Goal: Information Seeking & Learning: Learn about a topic

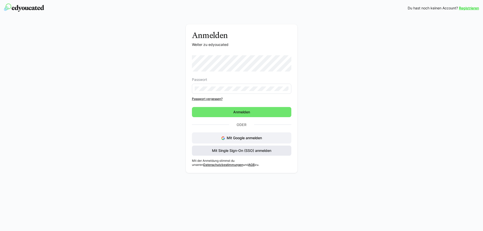
click at [257, 151] on span "Mit Single Sign-On (SSO) anmelden" at bounding box center [241, 150] width 61 height 5
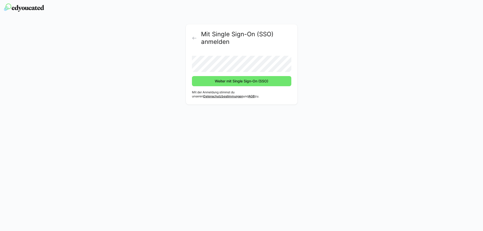
click at [192, 76] on button "Weiter mit Single Sign-On (SSO)" at bounding box center [241, 81] width 99 height 10
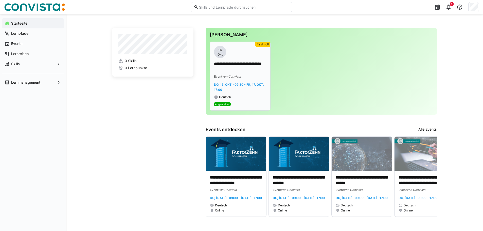
click at [252, 69] on p "**********" at bounding box center [240, 67] width 52 height 12
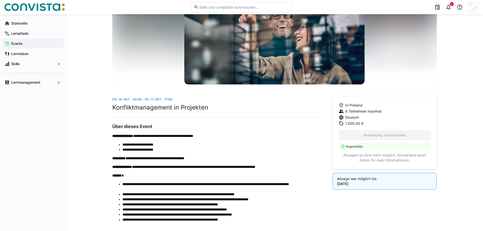
scroll to position [26, 0]
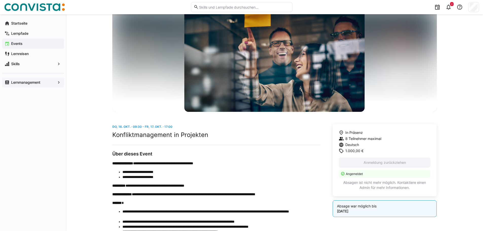
click at [46, 83] on span "Lernmanagement" at bounding box center [32, 82] width 45 height 5
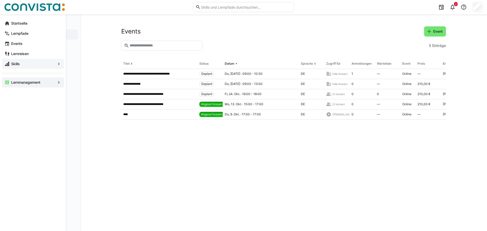
click at [28, 63] on span "Skills" at bounding box center [32, 63] width 45 height 5
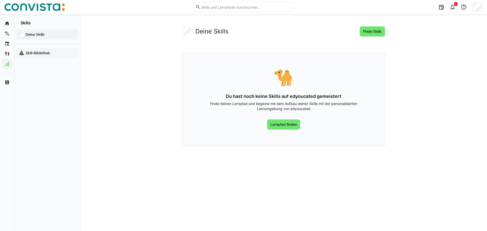
click at [0, 0] on app-navigation-label "Skill-Bibliothek" at bounding box center [0, 0] width 0 height 0
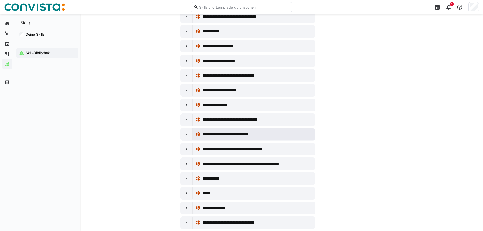
scroll to position [254, 0]
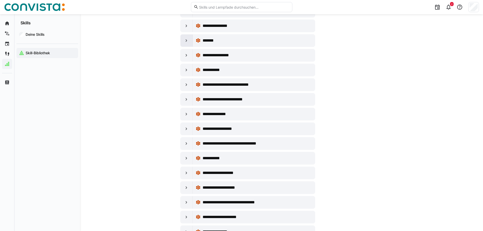
click at [189, 42] on div at bounding box center [187, 40] width 12 height 12
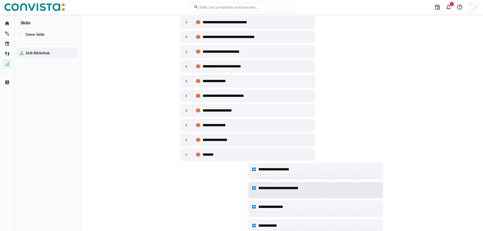
scroll to position [152, 0]
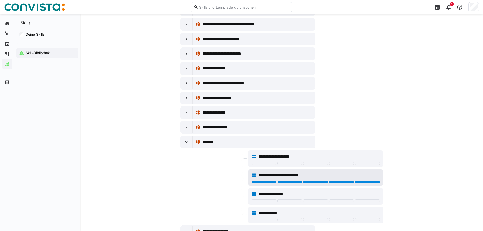
click at [369, 181] on div at bounding box center [367, 182] width 25 height 3
click at [341, 182] on div at bounding box center [341, 182] width 25 height 3
click at [362, 180] on div "**********" at bounding box center [316, 175] width 128 height 10
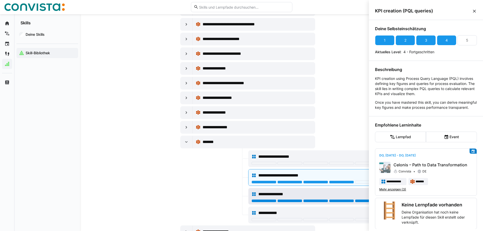
click at [368, 200] on div at bounding box center [367, 200] width 25 height 3
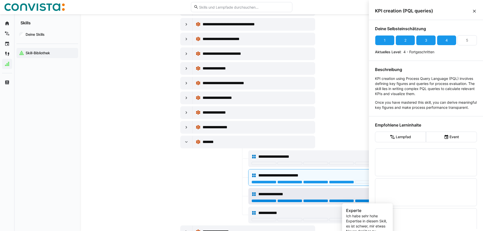
click at [364, 200] on div at bounding box center [367, 200] width 25 height 3
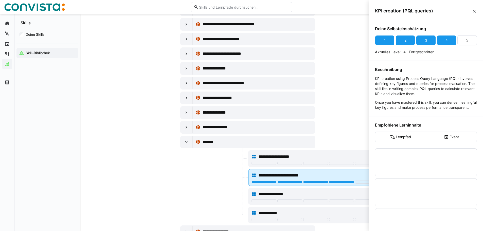
click at [361, 180] on div "**********" at bounding box center [316, 175] width 128 height 10
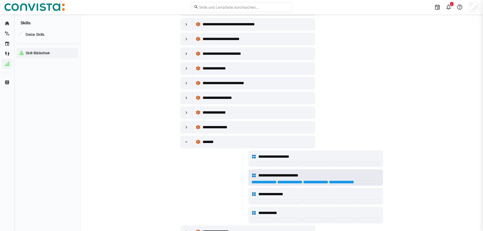
scroll to position [152, 0]
click at [361, 182] on div at bounding box center [367, 182] width 25 height 3
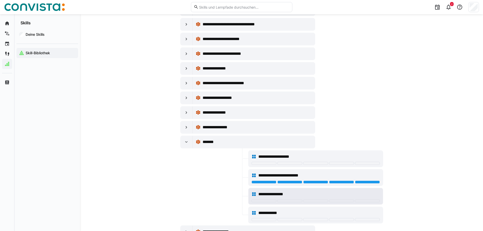
click at [364, 202] on div at bounding box center [316, 201] width 128 height 4
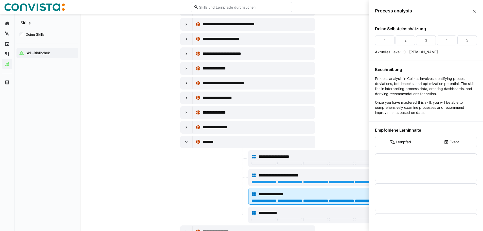
scroll to position [0, 0]
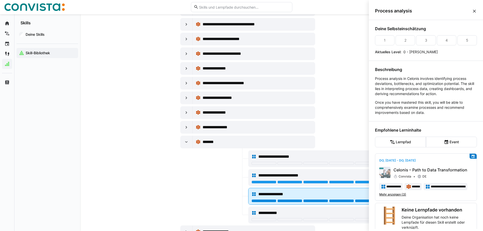
click at [363, 201] on div at bounding box center [367, 200] width 25 height 3
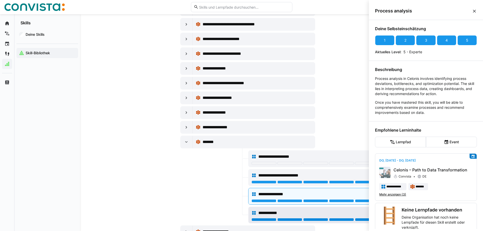
click at [359, 219] on div at bounding box center [367, 219] width 25 height 3
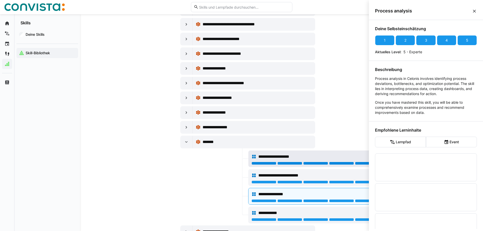
click at [357, 163] on div at bounding box center [367, 163] width 25 height 3
click at [185, 141] on eds-icon at bounding box center [186, 142] width 5 height 5
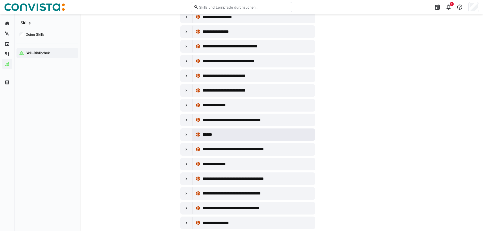
scroll to position [1776, 0]
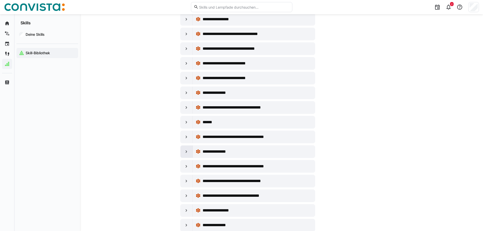
click at [186, 150] on eds-icon at bounding box center [186, 151] width 5 height 5
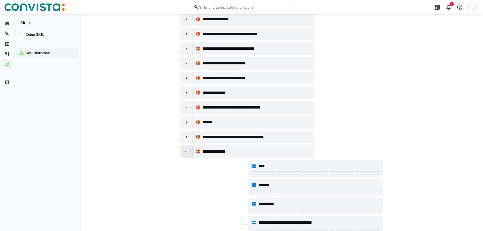
click at [186, 150] on eds-icon at bounding box center [186, 151] width 5 height 5
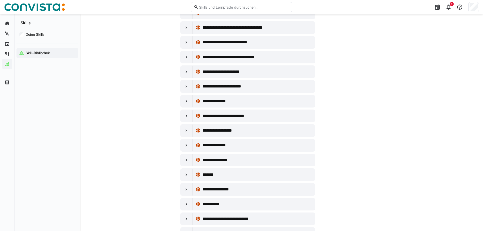
scroll to position [0, 0]
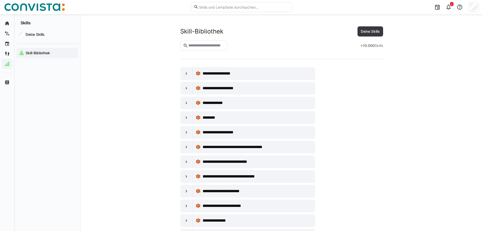
click at [16, 28] on div "Deine Skills Skill-Bibliothek" at bounding box center [47, 43] width 66 height 37
click at [29, 31] on div "Deine Skills" at bounding box center [47, 34] width 62 height 10
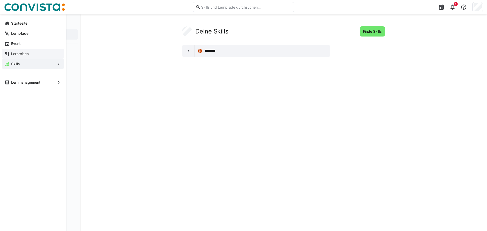
click at [0, 0] on app-navigation-label "Lernreisen" at bounding box center [0, 0] width 0 height 0
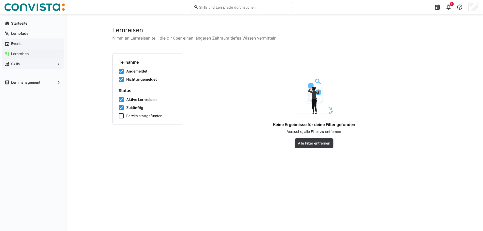
click at [30, 42] on span "Events" at bounding box center [35, 43] width 51 height 5
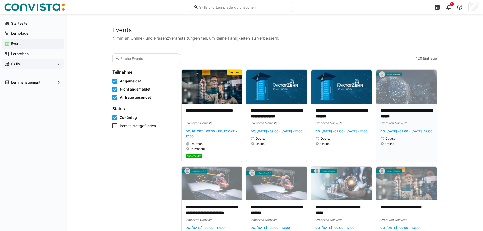
click at [403, 90] on img at bounding box center [406, 87] width 60 height 34
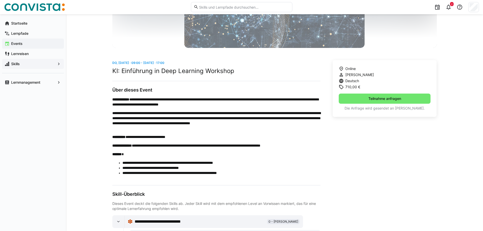
scroll to position [101, 0]
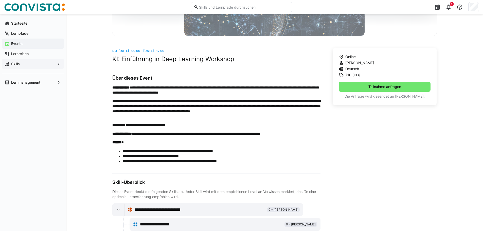
click at [322, 220] on div "**********" at bounding box center [274, 161] width 325 height 227
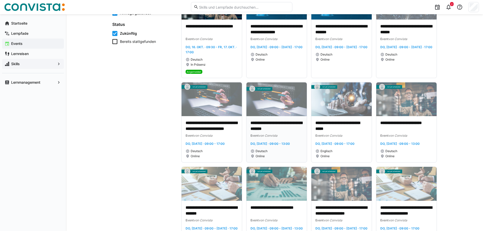
scroll to position [76, 0]
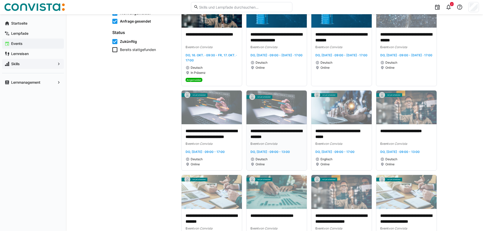
click at [274, 136] on p "**********" at bounding box center [277, 134] width 52 height 12
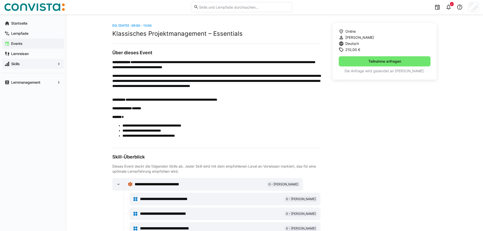
scroll to position [172, 0]
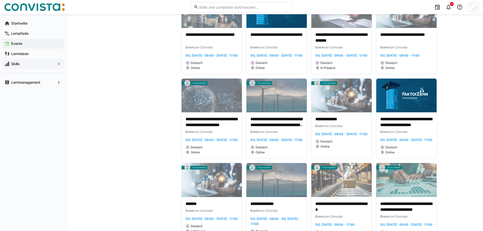
scroll to position [862, 0]
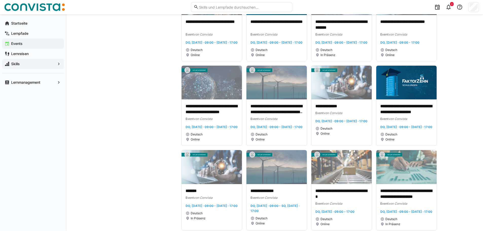
click at [203, 6] on input "text" at bounding box center [244, 7] width 91 height 5
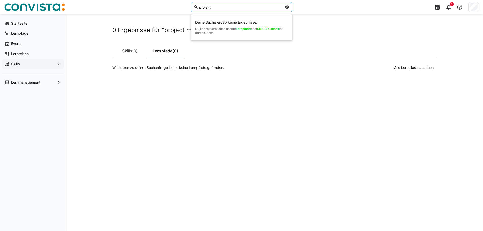
type input "projekt"
click at [371, 114] on div "0 Ergebnisse für "projekt" Skills (0) Lernpfade (0) Wir haben zu deiner Suchanf…" at bounding box center [274, 122] width 325 height 193
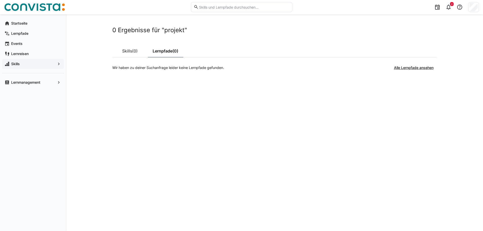
click at [418, 110] on div "0 Ergebnisse für "projekt" Skills (0) Lernpfade (0) Wir haben zu deiner Suchanf…" at bounding box center [274, 122] width 325 height 193
click at [298, 210] on div "0 Ergebnisse für "projekt" Skills (0) Lernpfade (0) Wir haben zu deiner Suchanf…" at bounding box center [274, 122] width 325 height 193
click at [351, 145] on div "0 Ergebnisse für "projekt" Skills (0) Lernpfade (0) Wir haben zu deiner Suchanf…" at bounding box center [274, 122] width 325 height 193
click at [384, 144] on div "0 Ergebnisse für "projekt" Skills (0) Lernpfade (0) Wir haben zu deiner Suchanf…" at bounding box center [274, 122] width 325 height 193
click at [239, 157] on div "0 Ergebnisse für "projekt" Skills (0) Lernpfade (0) Wir haben zu deiner Suchanf…" at bounding box center [274, 122] width 325 height 193
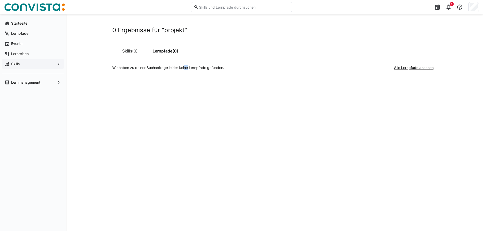
click at [188, 147] on div "0 Ergebnisse für "projekt" Skills (0) Lernpfade (0) Wir haben zu deiner Suchanf…" at bounding box center [274, 122] width 325 height 193
click at [16, 51] on span "Lernreisen" at bounding box center [35, 53] width 51 height 5
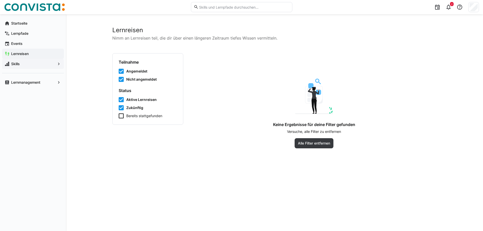
click at [0, 0] on app-navigation-label "Skills" at bounding box center [0, 0] width 0 height 0
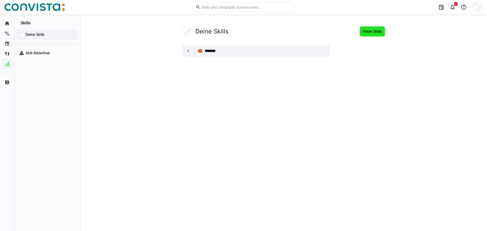
click at [376, 31] on span "Finde Skills" at bounding box center [372, 31] width 20 height 5
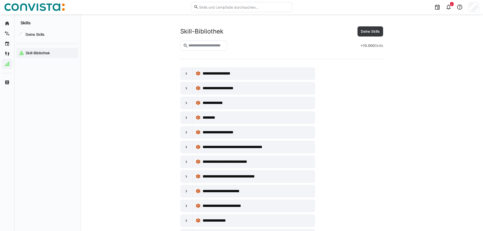
click at [220, 42] on eds-input at bounding box center [203, 46] width 47 height 10
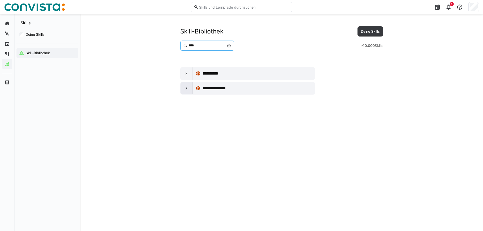
click at [184, 91] on eds-icon at bounding box center [186, 88] width 5 height 5
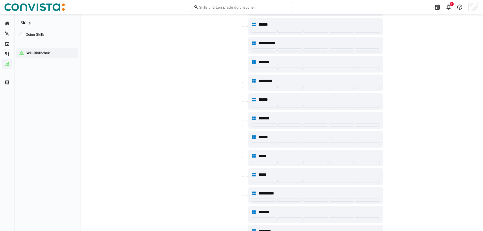
scroll to position [101, 0]
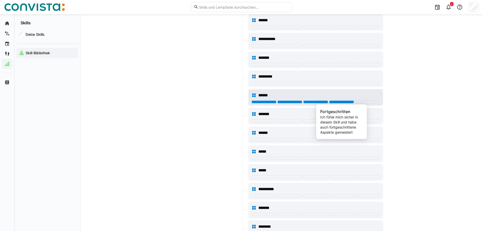
click at [343, 101] on div at bounding box center [341, 101] width 25 height 3
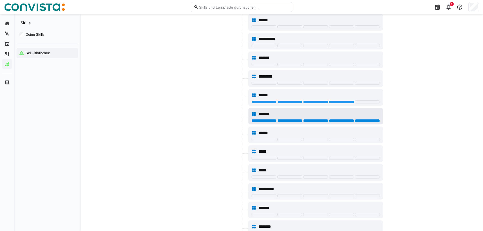
click at [368, 120] on div at bounding box center [367, 120] width 25 height 3
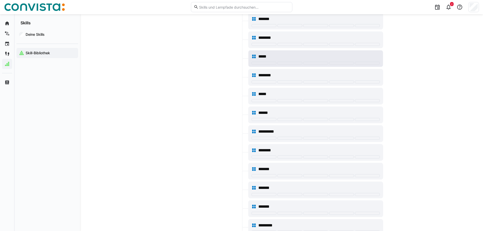
scroll to position [304, 0]
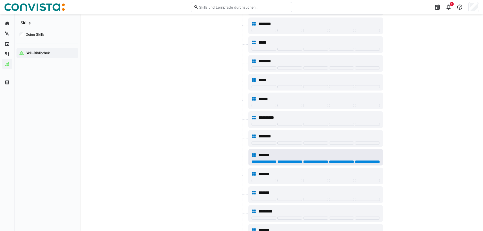
click at [361, 162] on div at bounding box center [367, 161] width 25 height 3
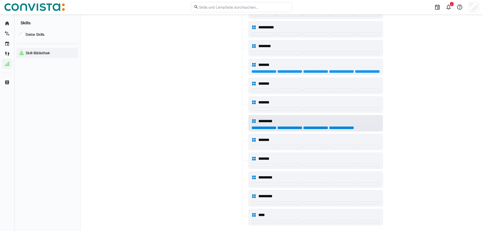
scroll to position [401, 0]
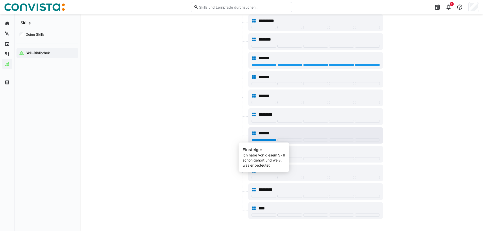
click at [273, 139] on div at bounding box center [264, 140] width 25 height 3
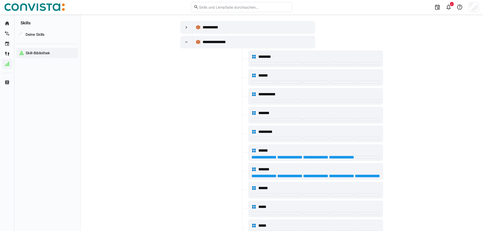
scroll to position [0, 0]
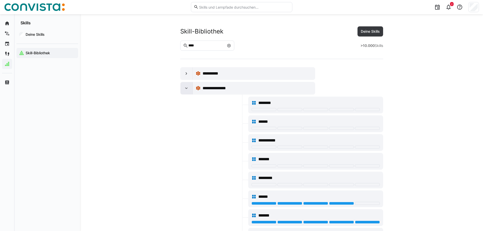
click at [187, 85] on div at bounding box center [187, 88] width 12 height 12
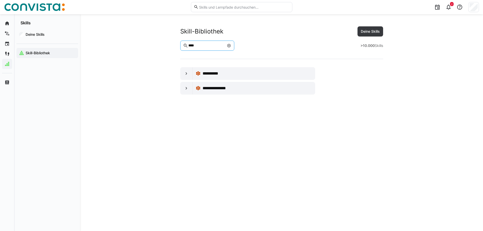
drag, startPoint x: 199, startPoint y: 46, endPoint x: 180, endPoint y: 43, distance: 18.9
click at [181, 42] on eds-input "****" at bounding box center [207, 46] width 54 height 10
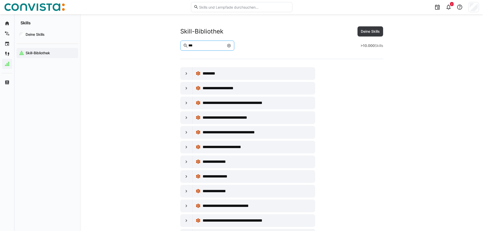
type input "***"
click at [192, 75] on div at bounding box center [187, 73] width 12 height 12
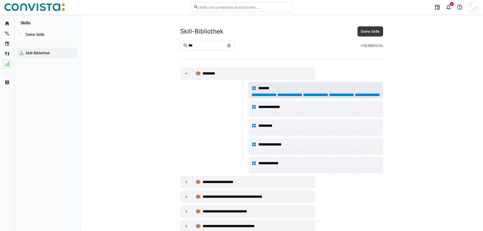
click at [366, 95] on div at bounding box center [367, 94] width 25 height 3
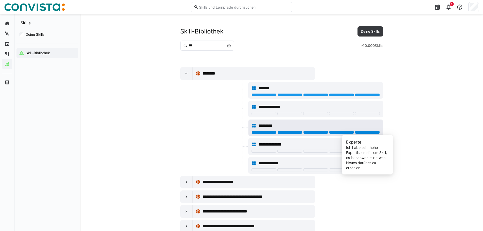
click at [363, 132] on div at bounding box center [367, 132] width 25 height 3
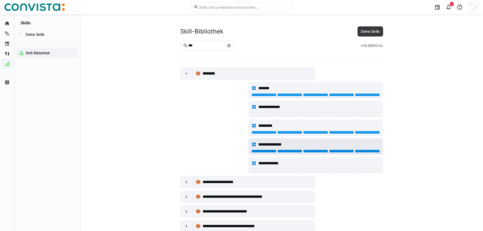
click at [365, 151] on div at bounding box center [367, 151] width 25 height 3
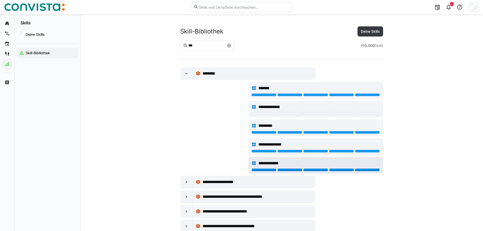
click at [361, 169] on div at bounding box center [367, 169] width 25 height 3
click at [183, 74] on div at bounding box center [187, 73] width 12 height 12
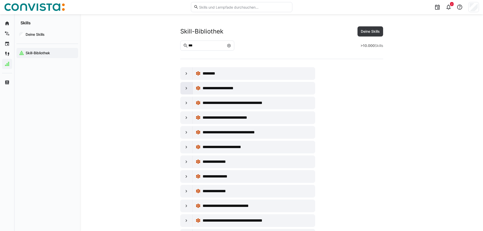
click at [189, 87] on div at bounding box center [187, 88] width 12 height 12
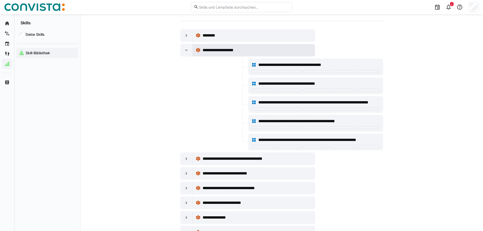
scroll to position [51, 0]
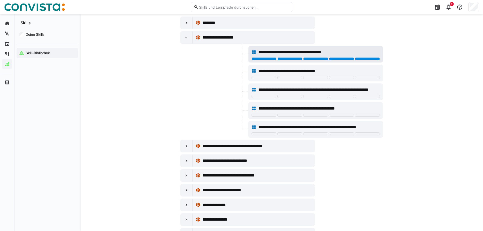
click at [359, 58] on div at bounding box center [367, 58] width 25 height 3
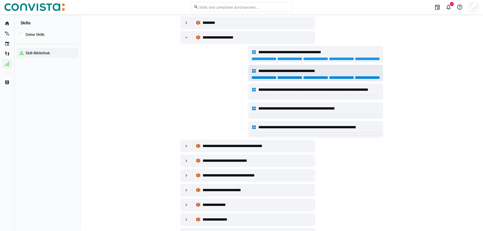
click at [368, 77] on div at bounding box center [367, 77] width 25 height 3
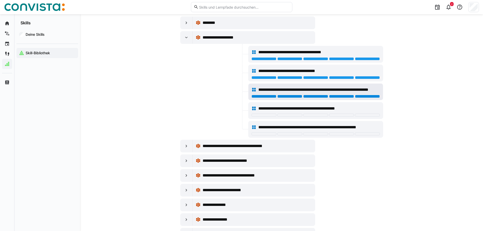
click at [368, 95] on div at bounding box center [367, 96] width 25 height 3
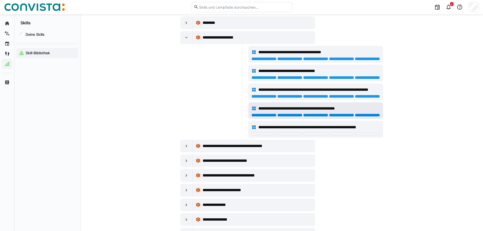
click at [368, 114] on div at bounding box center [367, 115] width 25 height 3
click at [369, 132] on div "**********" at bounding box center [316, 127] width 128 height 10
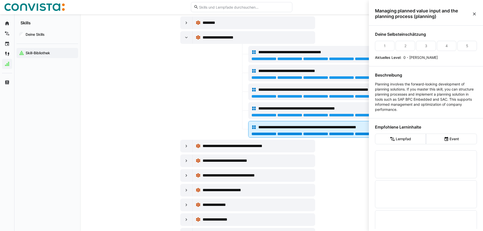
click at [369, 134] on div at bounding box center [367, 133] width 25 height 3
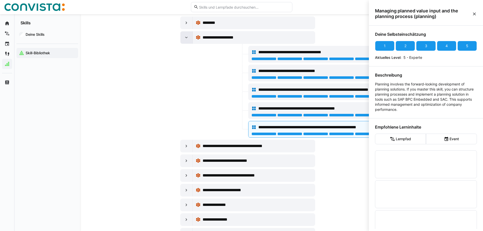
click at [182, 34] on div at bounding box center [187, 37] width 12 height 12
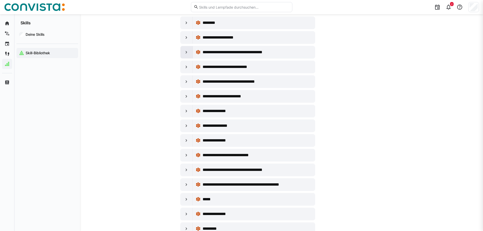
scroll to position [51, 0]
click at [188, 50] on eds-icon at bounding box center [186, 52] width 5 height 5
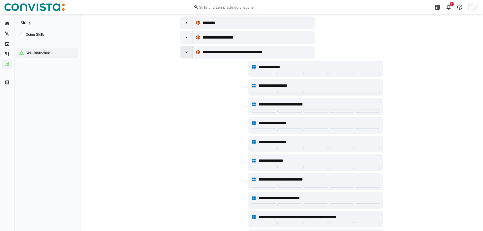
click at [188, 50] on eds-icon at bounding box center [186, 52] width 5 height 5
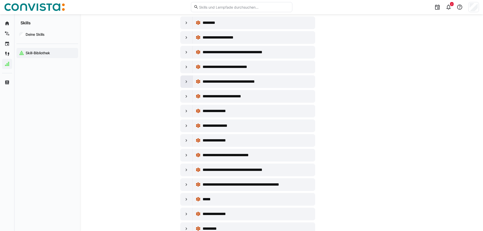
click at [187, 84] on div at bounding box center [187, 82] width 12 height 12
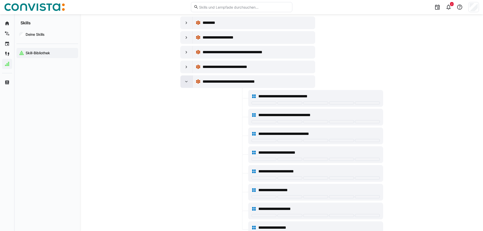
click at [187, 84] on eds-icon at bounding box center [186, 81] width 5 height 5
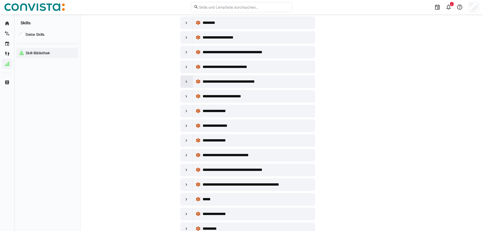
click at [187, 84] on eds-icon at bounding box center [186, 81] width 5 height 5
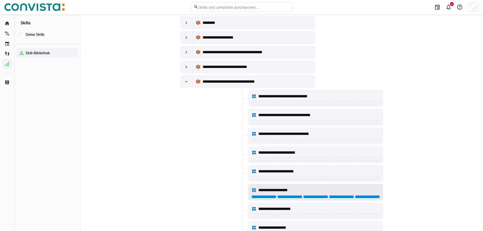
click at [368, 197] on div at bounding box center [367, 196] width 25 height 3
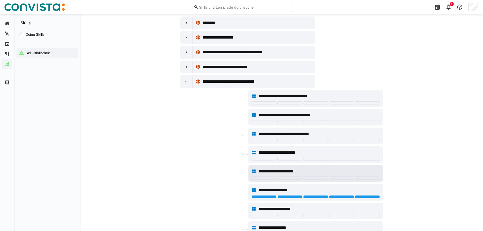
click at [364, 178] on div at bounding box center [367, 178] width 25 height 3
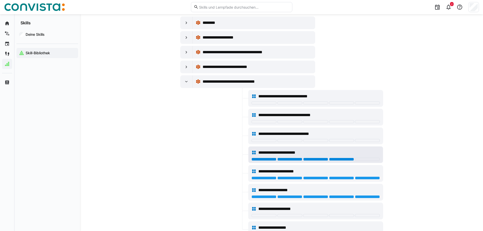
click at [342, 160] on div at bounding box center [341, 159] width 25 height 3
click at [365, 159] on div at bounding box center [367, 159] width 25 height 3
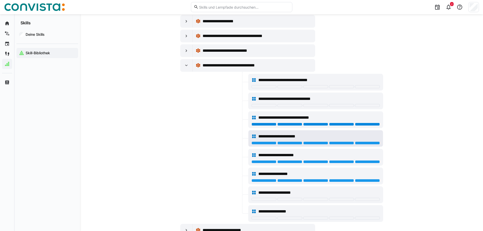
scroll to position [76, 0]
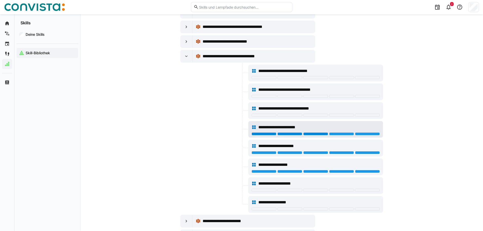
drag, startPoint x: 324, startPoint y: 134, endPoint x: 338, endPoint y: 132, distance: 14.6
click at [326, 134] on div at bounding box center [315, 133] width 25 height 3
click at [339, 132] on div "**********" at bounding box center [316, 127] width 128 height 10
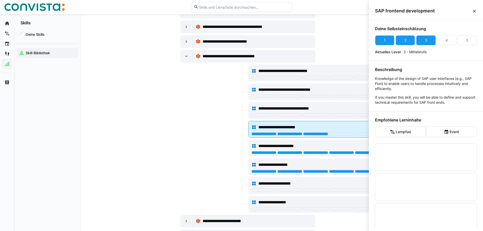
scroll to position [0, 0]
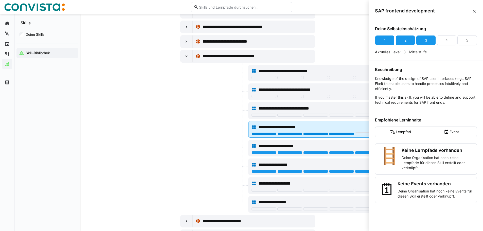
click at [339, 135] on div at bounding box center [341, 133] width 25 height 3
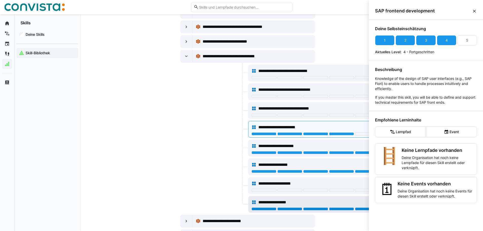
click at [361, 208] on div at bounding box center [367, 209] width 25 height 3
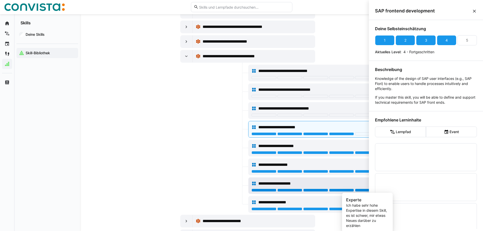
click at [358, 190] on div at bounding box center [367, 190] width 25 height 3
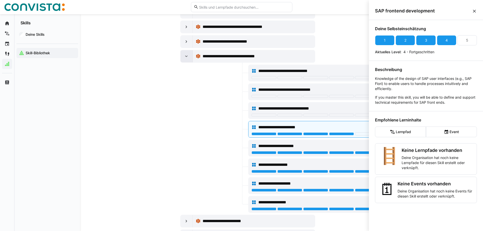
click at [185, 56] on eds-icon at bounding box center [186, 56] width 5 height 5
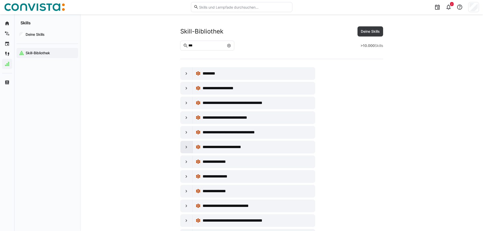
scroll to position [76, 0]
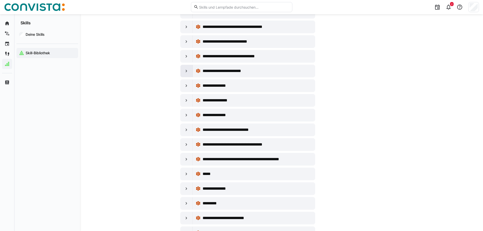
click at [188, 71] on eds-icon at bounding box center [186, 70] width 5 height 5
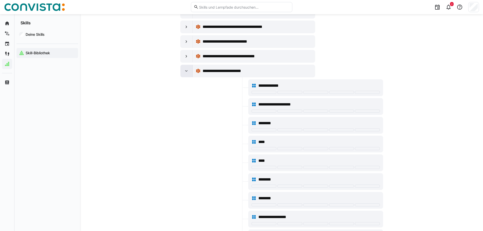
click at [188, 71] on eds-icon at bounding box center [186, 70] width 5 height 5
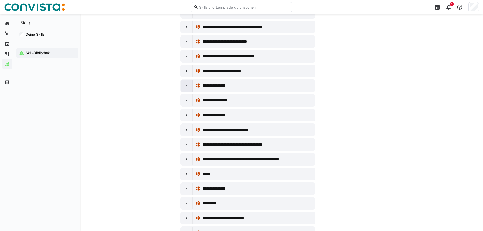
click at [187, 86] on eds-icon at bounding box center [186, 85] width 5 height 5
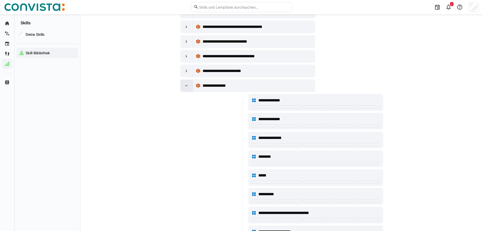
click at [186, 85] on eds-icon at bounding box center [186, 85] width 5 height 5
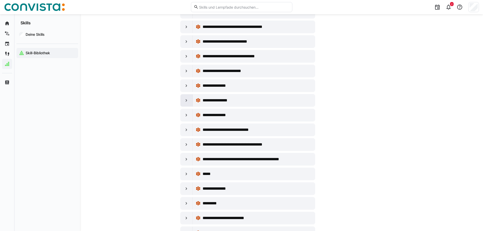
click at [189, 103] on eds-icon at bounding box center [186, 100] width 5 height 5
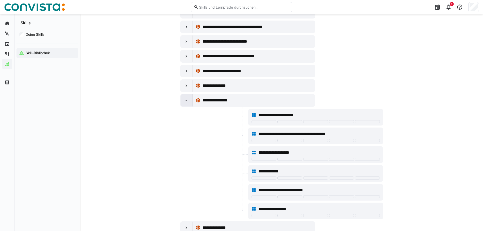
click at [188, 103] on eds-icon at bounding box center [186, 100] width 5 height 5
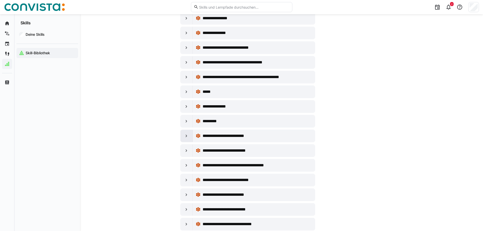
scroll to position [178, 0]
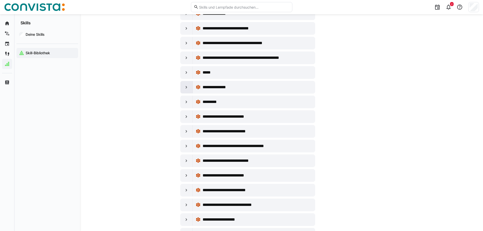
click at [189, 92] on div at bounding box center [187, 87] width 12 height 12
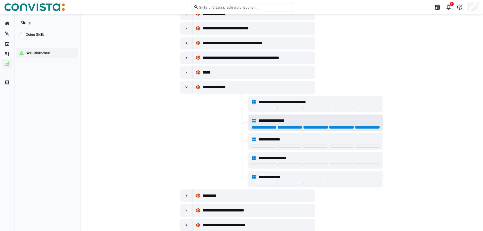
click at [372, 127] on div at bounding box center [367, 127] width 25 height 3
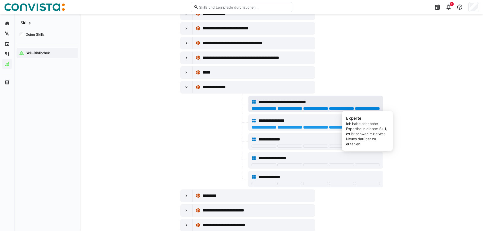
click at [368, 109] on div at bounding box center [367, 108] width 25 height 3
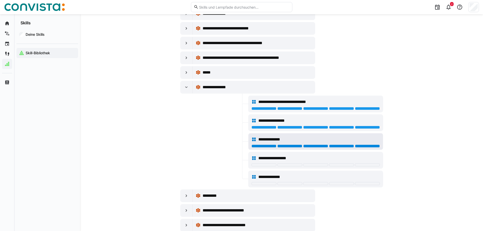
click at [359, 146] on div at bounding box center [367, 146] width 25 height 3
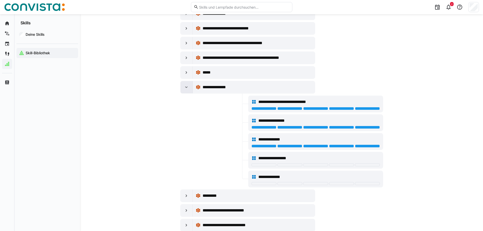
click at [189, 90] on div at bounding box center [187, 87] width 12 height 12
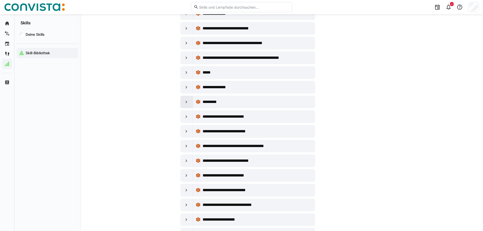
click at [188, 101] on eds-icon at bounding box center [186, 101] width 5 height 5
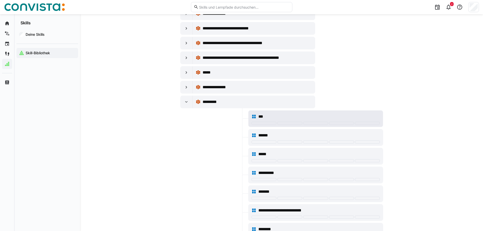
click at [371, 123] on div at bounding box center [367, 123] width 25 height 3
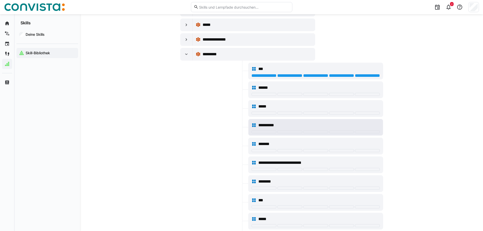
scroll to position [228, 0]
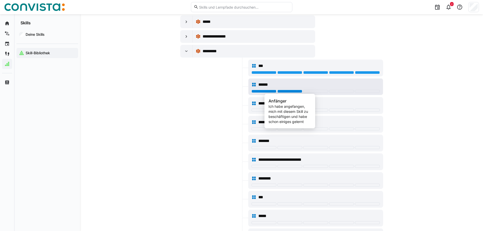
click at [284, 91] on div at bounding box center [290, 91] width 25 height 3
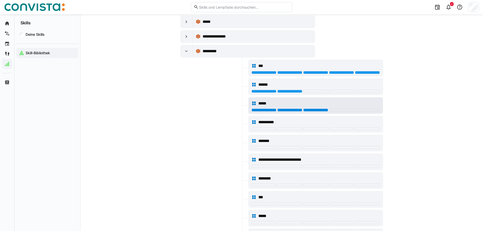
click at [319, 109] on div at bounding box center [315, 110] width 25 height 3
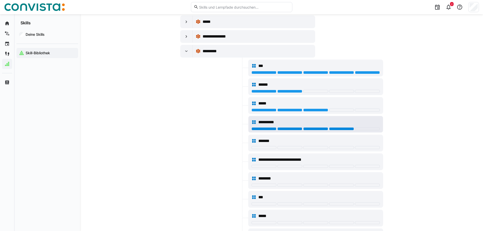
click at [334, 129] on div at bounding box center [341, 128] width 25 height 3
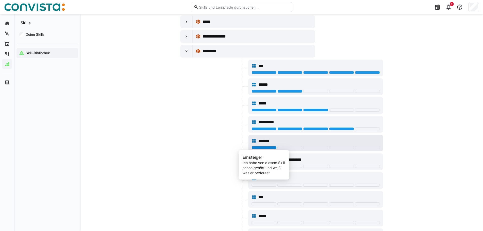
click at [264, 146] on div at bounding box center [264, 147] width 25 height 3
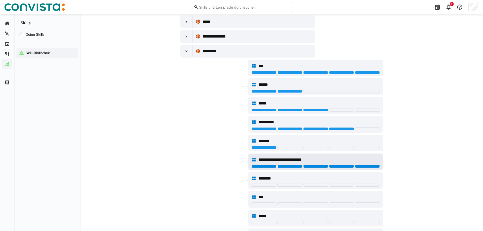
click at [365, 165] on div at bounding box center [367, 166] width 25 height 3
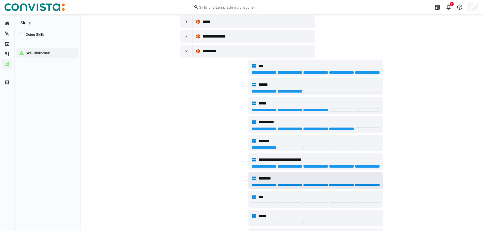
click at [359, 185] on div at bounding box center [367, 185] width 25 height 3
click at [187, 52] on eds-icon at bounding box center [186, 51] width 5 height 5
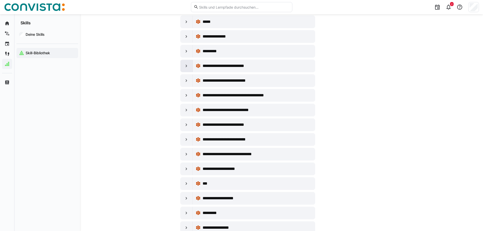
click at [189, 64] on div at bounding box center [187, 66] width 12 height 12
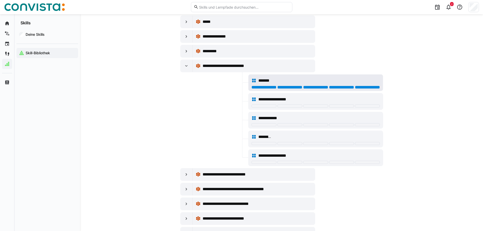
click at [370, 86] on div at bounding box center [367, 87] width 25 height 3
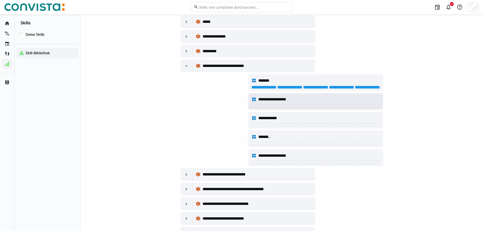
click at [365, 105] on div at bounding box center [367, 106] width 25 height 3
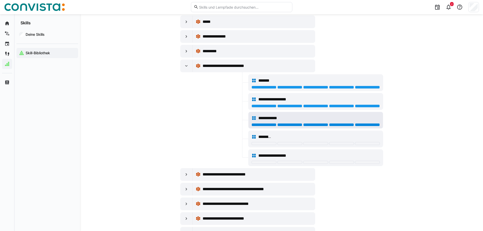
click at [364, 125] on div at bounding box center [367, 124] width 25 height 3
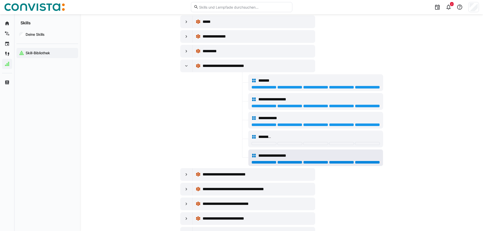
click at [361, 163] on div at bounding box center [367, 162] width 25 height 3
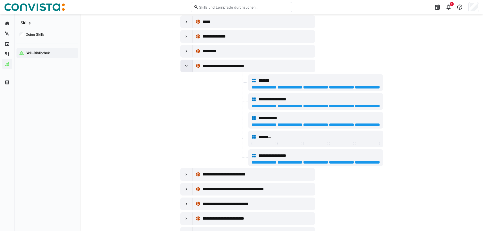
click at [188, 68] on eds-icon at bounding box center [186, 65] width 5 height 5
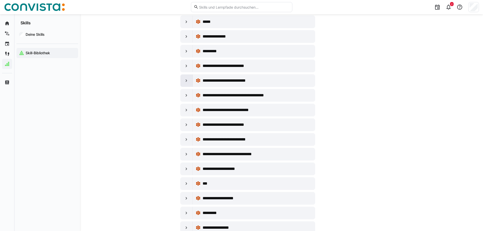
click at [188, 83] on eds-icon at bounding box center [186, 80] width 5 height 5
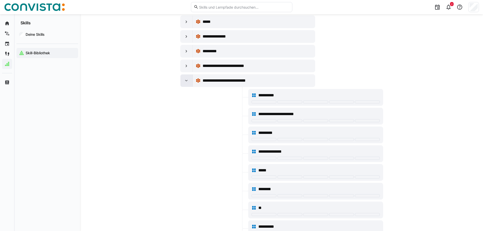
click at [188, 83] on eds-icon at bounding box center [186, 80] width 5 height 5
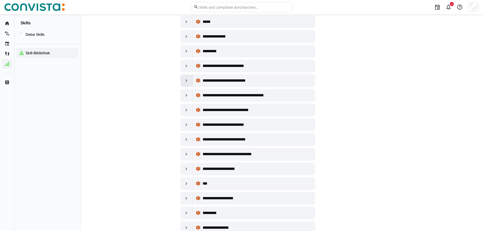
click at [188, 83] on eds-icon at bounding box center [186, 80] width 5 height 5
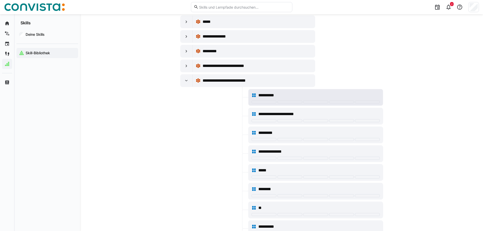
click at [289, 104] on div at bounding box center [316, 102] width 128 height 4
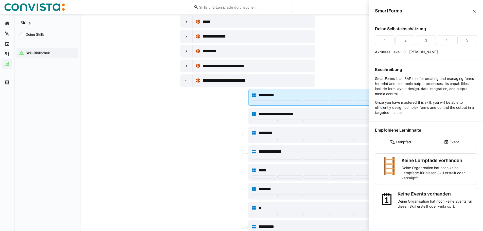
click at [288, 104] on div at bounding box center [316, 102] width 128 height 4
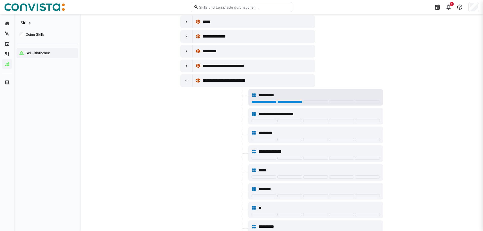
click at [289, 102] on div at bounding box center [290, 101] width 25 height 3
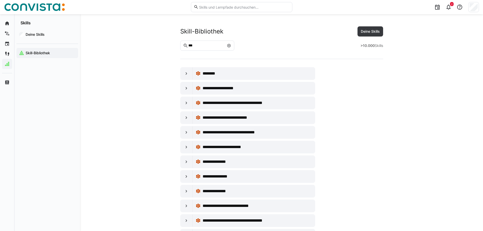
scroll to position [228, 0]
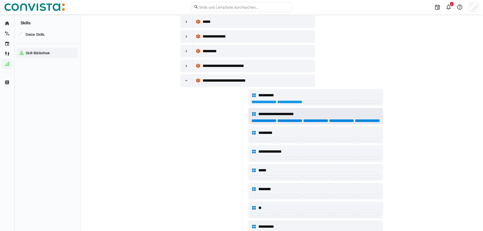
click at [364, 120] on div at bounding box center [367, 120] width 25 height 3
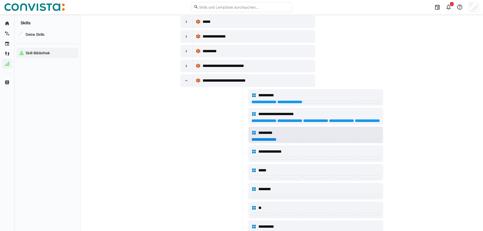
click at [264, 140] on div at bounding box center [264, 139] width 25 height 3
click at [185, 77] on div at bounding box center [187, 81] width 12 height 12
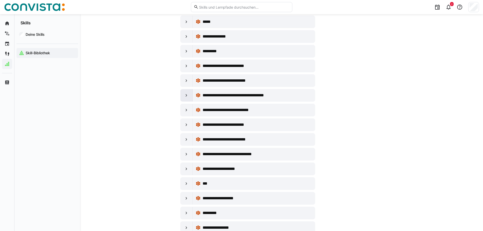
click at [189, 95] on div at bounding box center [187, 95] width 12 height 12
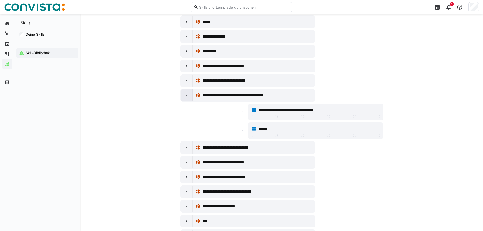
click at [188, 95] on eds-icon at bounding box center [186, 95] width 5 height 5
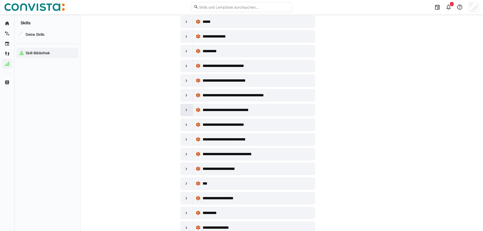
click at [188, 107] on div at bounding box center [187, 110] width 12 height 12
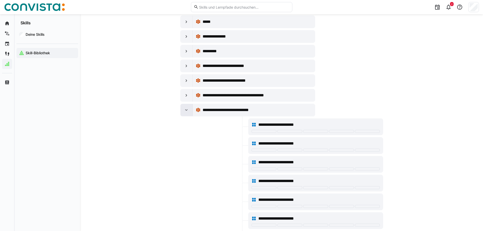
click at [188, 107] on div at bounding box center [187, 110] width 12 height 12
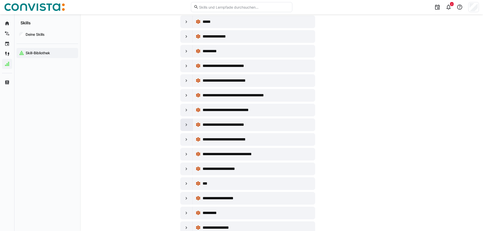
click at [188, 124] on eds-icon at bounding box center [186, 124] width 5 height 5
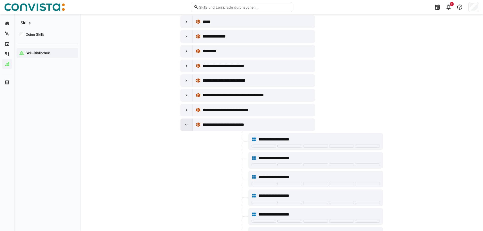
click at [188, 124] on eds-icon at bounding box center [186, 124] width 5 height 5
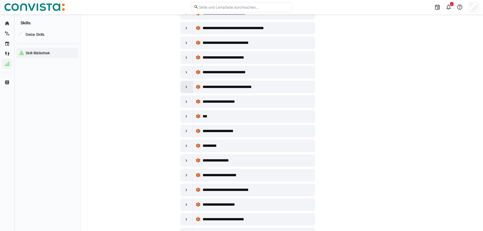
scroll to position [304, 0]
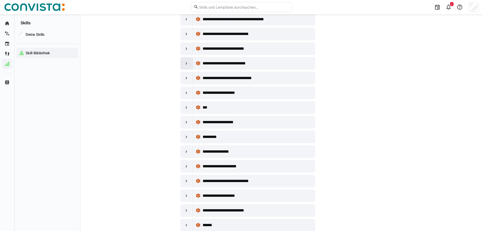
click at [185, 64] on eds-icon at bounding box center [186, 63] width 5 height 5
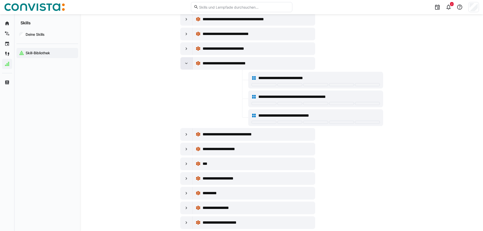
click at [186, 63] on eds-icon at bounding box center [186, 63] width 5 height 5
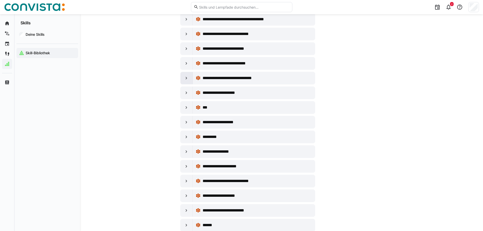
click at [190, 77] on div at bounding box center [187, 78] width 12 height 12
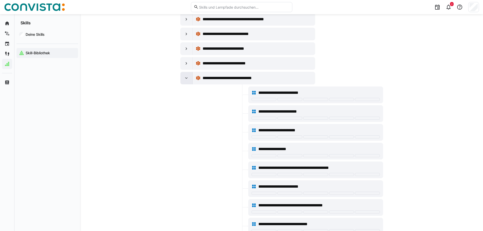
click at [190, 77] on div at bounding box center [187, 78] width 12 height 12
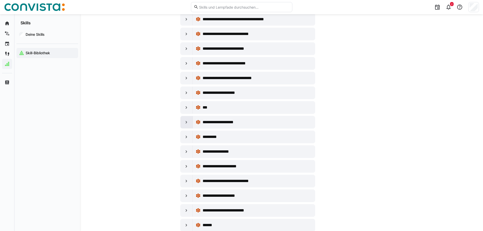
click at [189, 125] on div at bounding box center [187, 122] width 12 height 12
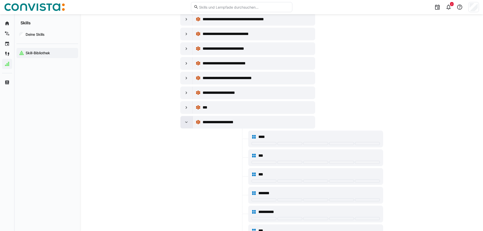
click at [189, 125] on div at bounding box center [187, 122] width 12 height 12
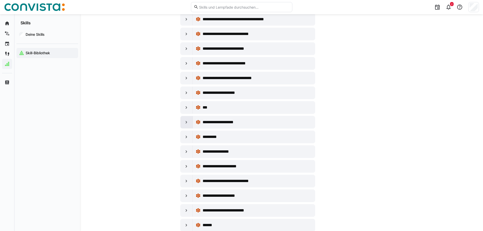
click at [189, 125] on div at bounding box center [187, 122] width 12 height 12
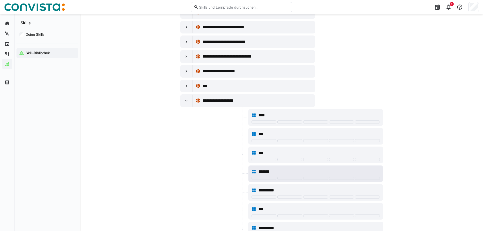
scroll to position [355, 0]
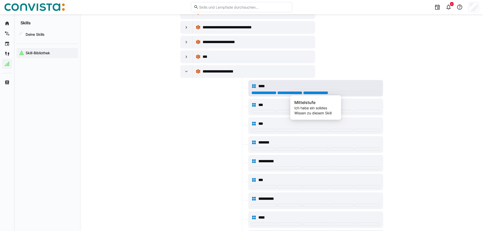
click at [321, 95] on div at bounding box center [316, 93] width 128 height 4
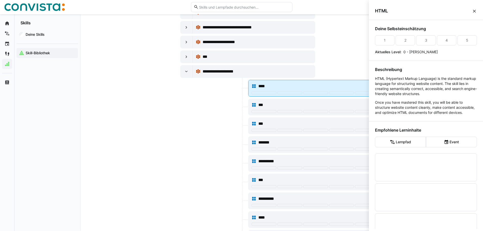
scroll to position [0, 0]
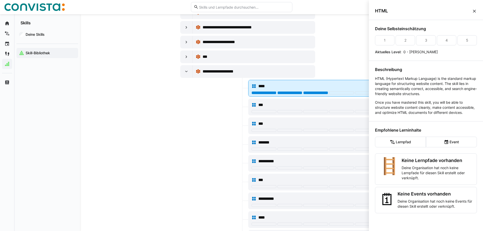
click at [311, 92] on div at bounding box center [315, 92] width 25 height 3
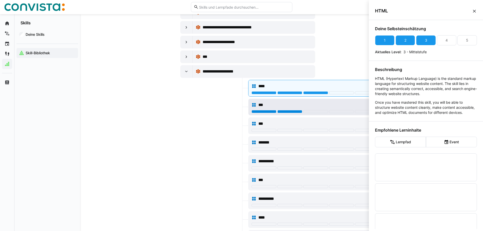
click at [299, 111] on div at bounding box center [290, 111] width 25 height 3
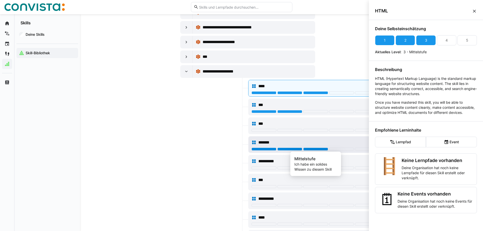
click at [321, 149] on div at bounding box center [315, 149] width 25 height 3
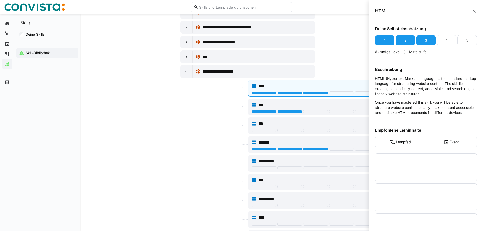
click at [225, 165] on div at bounding box center [213, 163] width 67 height 17
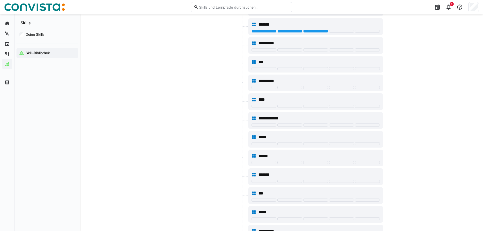
scroll to position [482, 0]
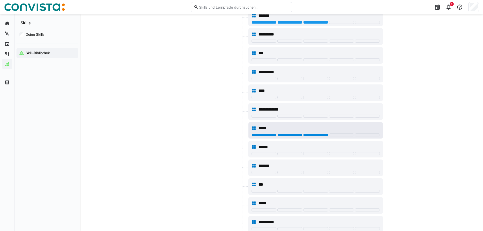
click at [323, 134] on div at bounding box center [315, 134] width 25 height 3
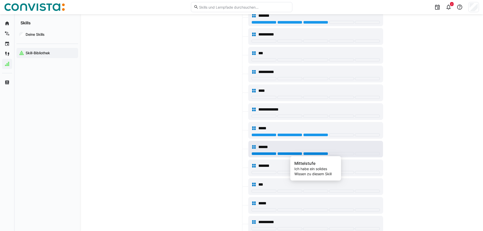
click at [322, 153] on div at bounding box center [315, 153] width 25 height 3
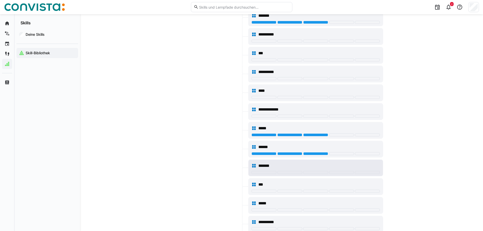
click at [318, 170] on div "*******" at bounding box center [316, 166] width 128 height 10
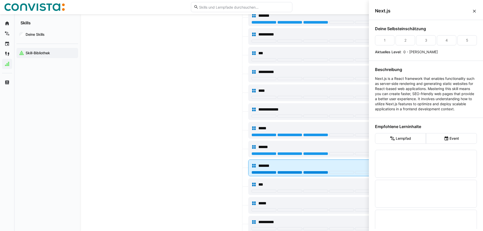
click at [317, 173] on div at bounding box center [315, 172] width 25 height 3
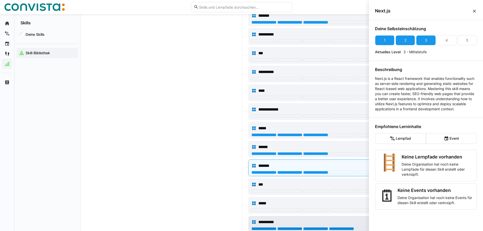
click at [339, 227] on div at bounding box center [341, 228] width 25 height 3
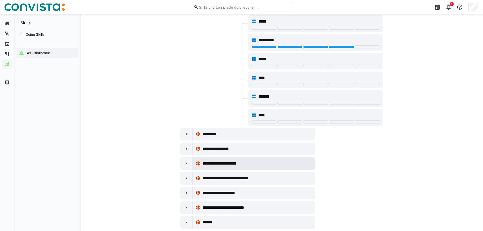
scroll to position [710, 0]
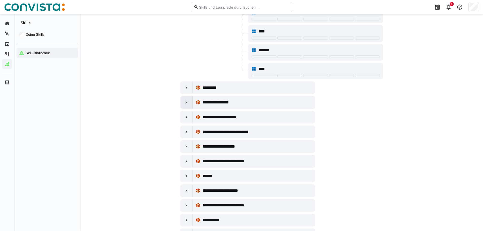
click at [184, 98] on div at bounding box center [187, 102] width 12 height 12
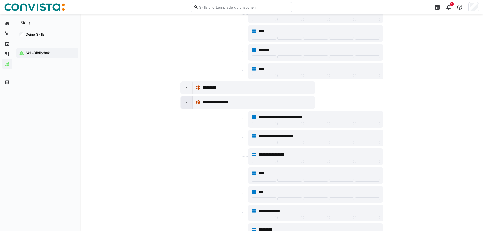
click at [184, 99] on div at bounding box center [187, 102] width 12 height 12
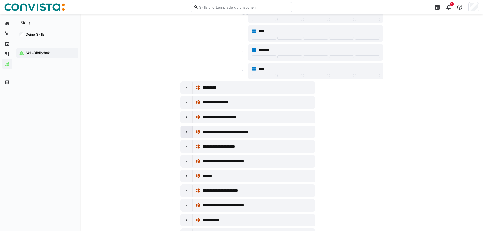
click at [183, 132] on div at bounding box center [187, 132] width 12 height 12
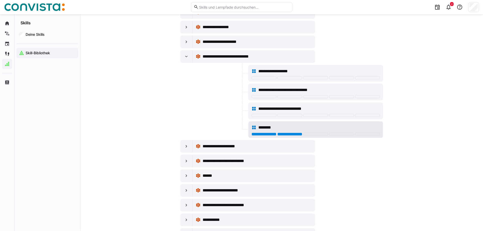
scroll to position [786, 0]
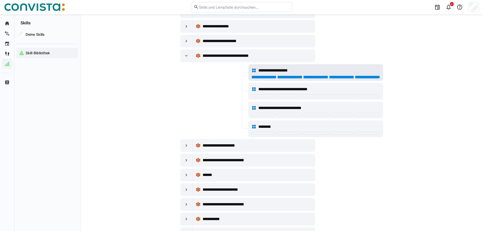
click at [377, 76] on div at bounding box center [367, 77] width 25 height 3
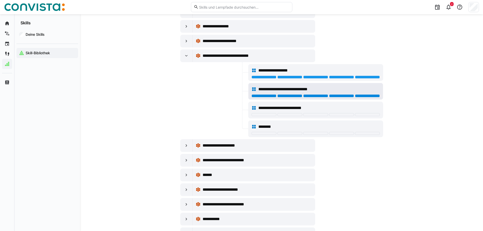
click at [366, 95] on div at bounding box center [367, 95] width 25 height 3
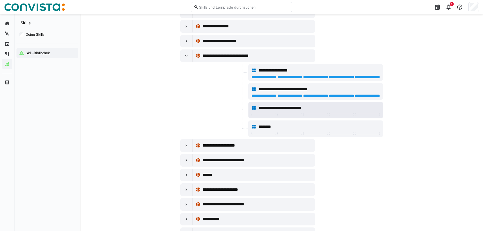
click at [365, 113] on div "**********" at bounding box center [316, 108] width 128 height 10
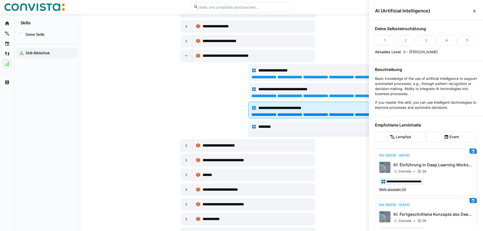
click at [366, 114] on div at bounding box center [367, 114] width 25 height 3
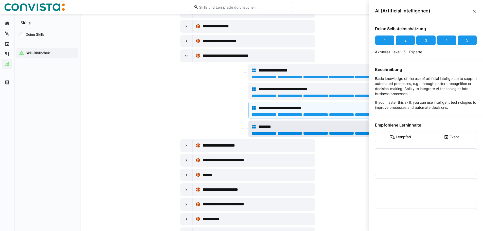
click at [362, 133] on div at bounding box center [367, 133] width 25 height 3
click at [189, 148] on div at bounding box center [187, 146] width 12 height 12
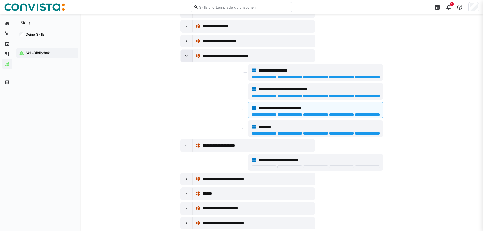
scroll to position [786, 0]
click at [187, 54] on eds-icon at bounding box center [186, 55] width 5 height 5
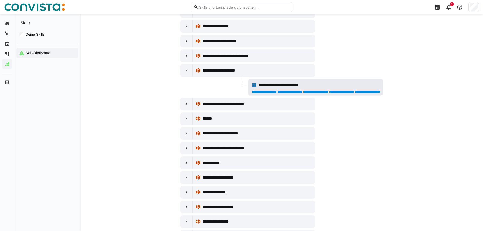
click at [366, 92] on div at bounding box center [367, 91] width 25 height 3
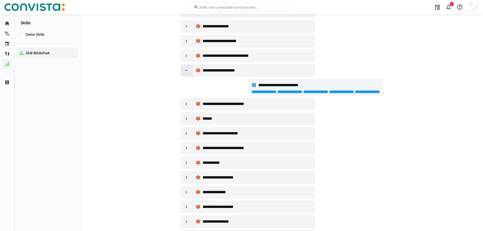
click at [186, 72] on eds-icon at bounding box center [186, 70] width 5 height 5
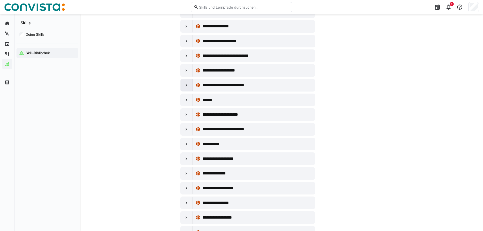
click at [185, 84] on eds-icon at bounding box center [186, 85] width 5 height 5
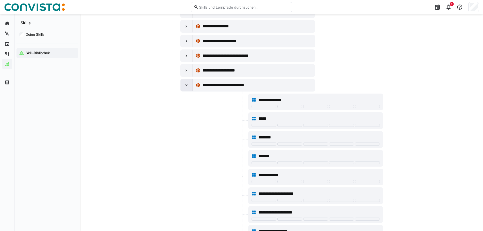
click at [185, 84] on eds-icon at bounding box center [186, 85] width 5 height 5
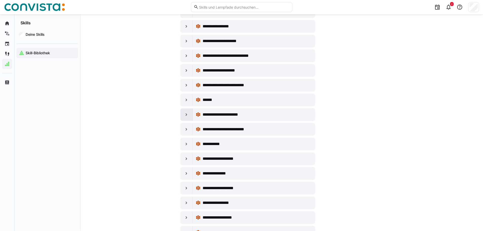
click at [186, 115] on eds-icon at bounding box center [186, 114] width 5 height 5
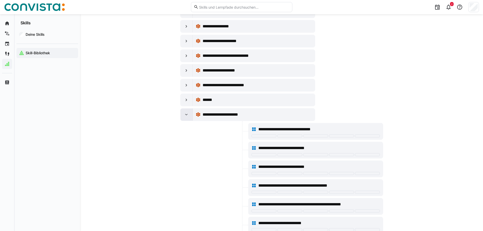
click at [186, 115] on eds-icon at bounding box center [186, 114] width 5 height 5
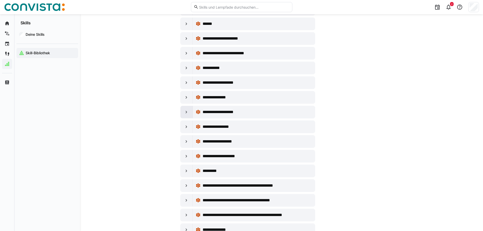
scroll to position [888, 0]
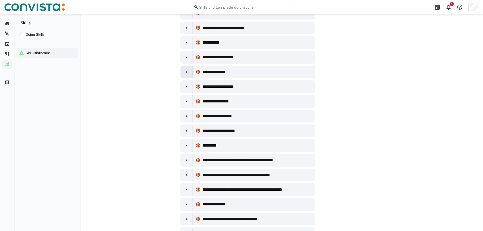
click at [187, 70] on eds-icon at bounding box center [186, 72] width 5 height 5
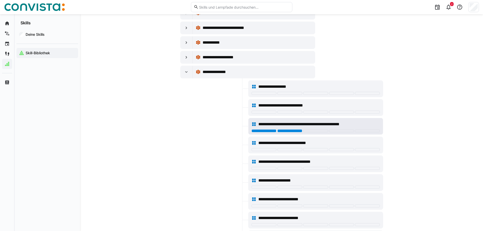
click at [294, 130] on div at bounding box center [290, 130] width 25 height 3
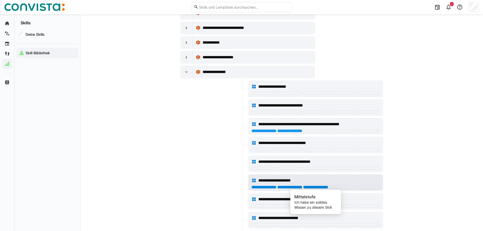
click at [319, 186] on div at bounding box center [315, 187] width 25 height 3
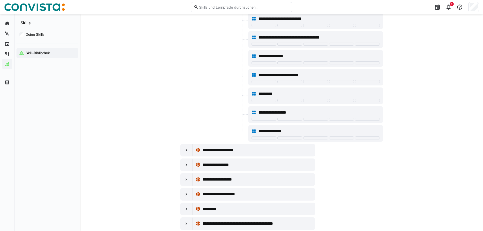
scroll to position [1268, 0]
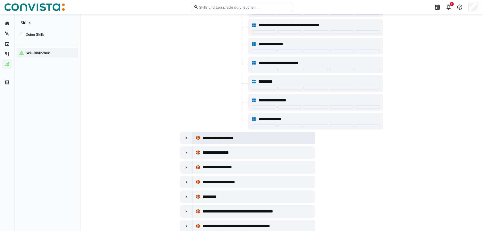
click at [218, 137] on span "**********" at bounding box center [224, 138] width 42 height 6
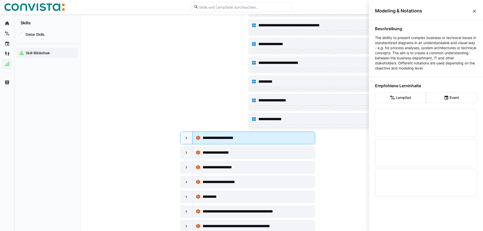
scroll to position [0, 0]
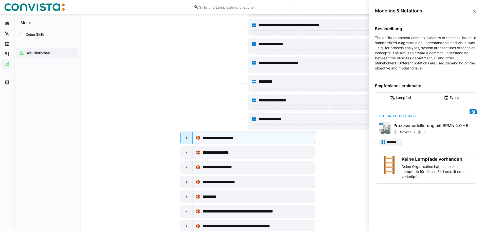
click at [186, 139] on eds-icon at bounding box center [186, 137] width 5 height 5
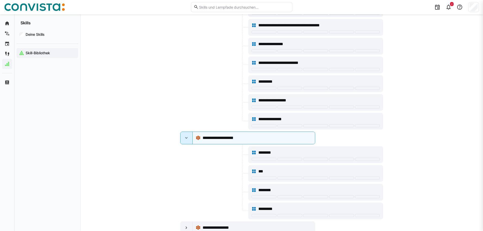
scroll to position [1268, 0]
click at [186, 139] on eds-icon at bounding box center [186, 137] width 5 height 5
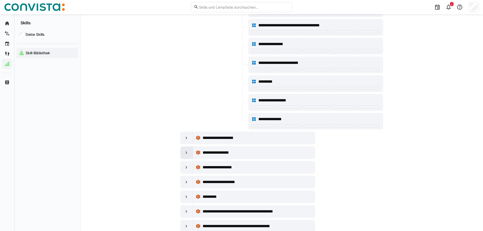
click at [188, 155] on div at bounding box center [187, 153] width 12 height 12
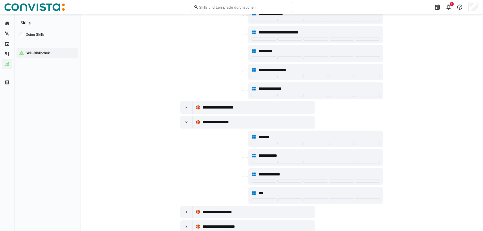
scroll to position [1344, 0]
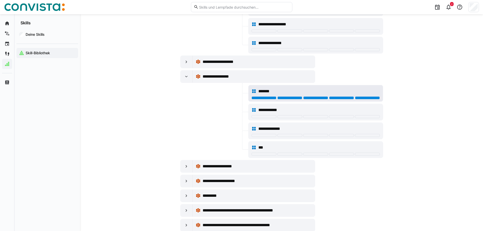
click at [366, 98] on div at bounding box center [367, 97] width 25 height 3
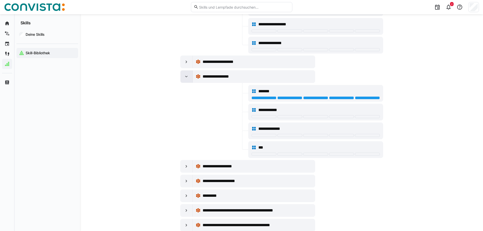
click at [187, 78] on eds-icon at bounding box center [186, 76] width 5 height 5
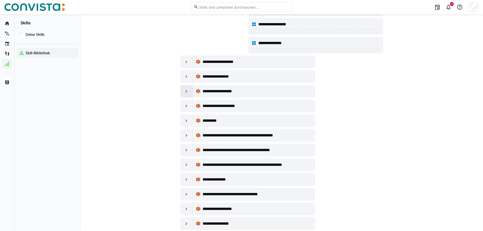
click at [186, 89] on eds-icon at bounding box center [186, 91] width 5 height 5
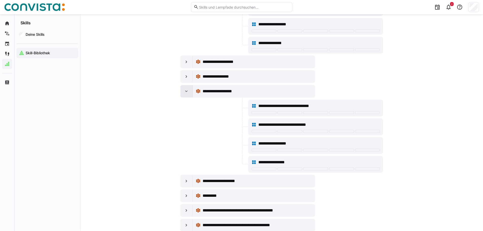
click at [186, 89] on eds-icon at bounding box center [186, 91] width 5 height 5
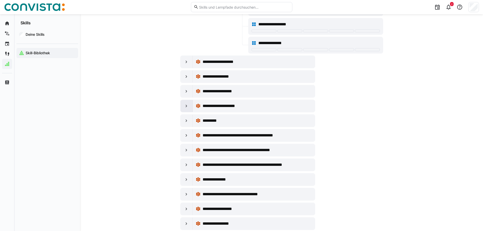
click at [183, 105] on div at bounding box center [187, 106] width 12 height 12
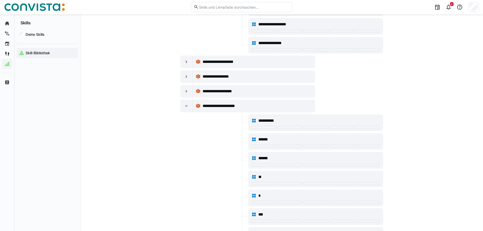
scroll to position [1395, 0]
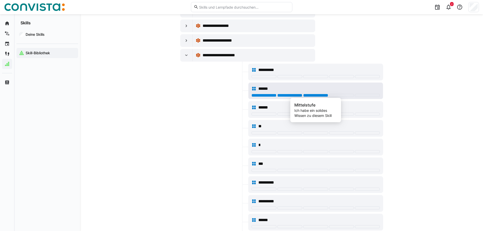
click at [323, 95] on div at bounding box center [315, 95] width 25 height 3
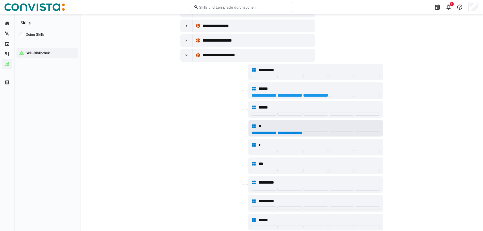
click at [286, 133] on div at bounding box center [290, 132] width 25 height 3
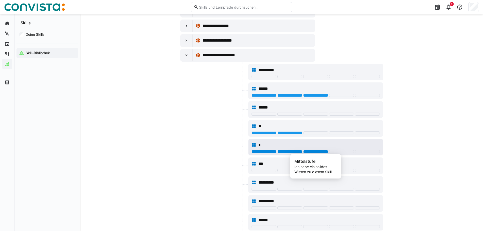
click at [320, 152] on div at bounding box center [315, 151] width 25 height 3
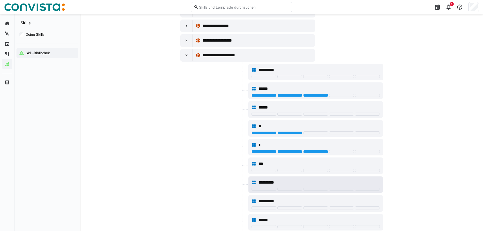
click at [334, 187] on div "**********" at bounding box center [316, 183] width 128 height 10
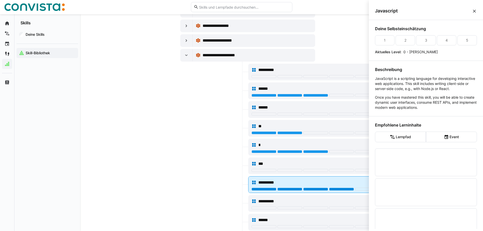
click at [338, 188] on div at bounding box center [341, 189] width 25 height 3
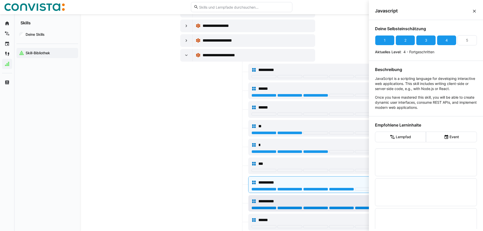
click at [362, 208] on div at bounding box center [367, 207] width 25 height 3
click at [213, 156] on div "**********" at bounding box center [281, 83] width 203 height 2823
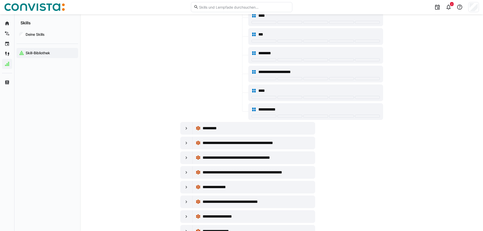
scroll to position [1649, 0]
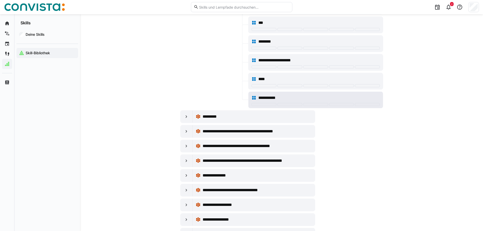
click at [291, 102] on div "**********" at bounding box center [316, 98] width 128 height 10
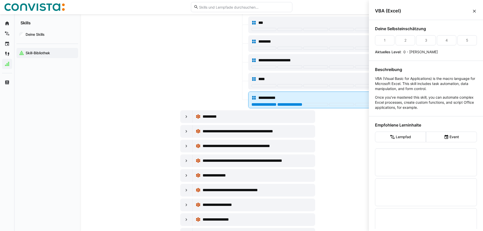
scroll to position [0, 0]
click at [291, 105] on div at bounding box center [290, 104] width 25 height 3
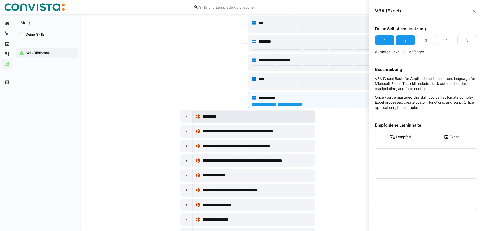
click at [266, 117] on div "*********" at bounding box center [257, 117] width 109 height 6
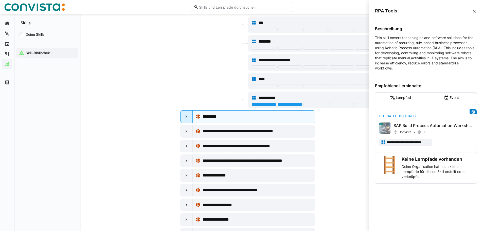
click at [183, 119] on div at bounding box center [187, 117] width 12 height 12
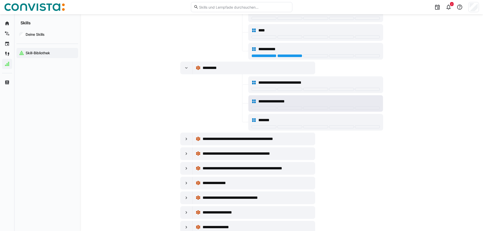
scroll to position [1700, 0]
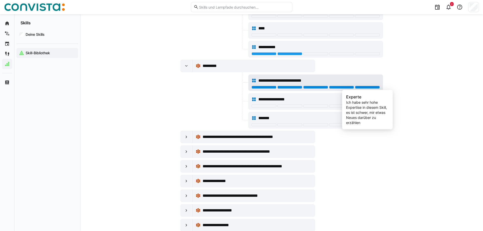
click at [372, 87] on div at bounding box center [367, 87] width 25 height 3
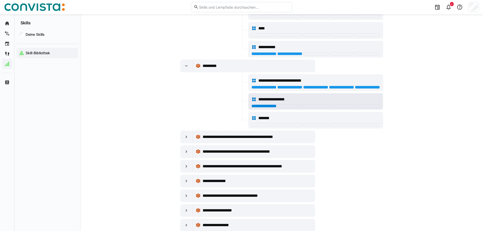
click at [272, 106] on div at bounding box center [264, 106] width 25 height 3
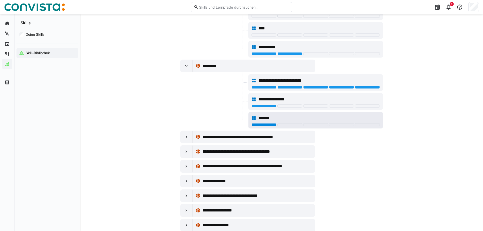
click at [271, 124] on div at bounding box center [264, 124] width 25 height 3
click at [183, 65] on div at bounding box center [187, 66] width 12 height 12
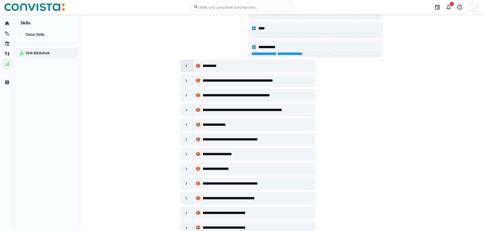
click at [187, 64] on eds-icon at bounding box center [186, 65] width 5 height 5
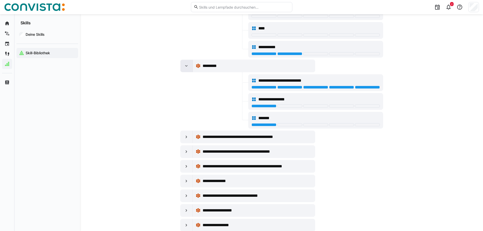
click at [184, 62] on div at bounding box center [187, 66] width 12 height 12
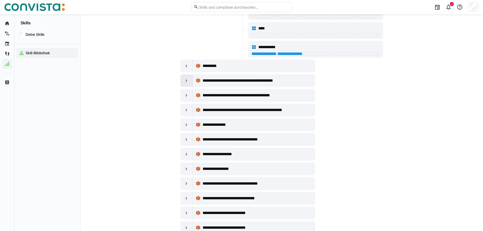
click at [189, 84] on div at bounding box center [187, 81] width 12 height 12
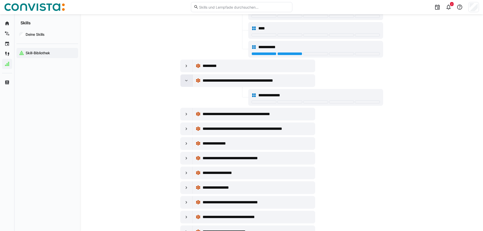
click at [189, 83] on div at bounding box center [187, 81] width 12 height 12
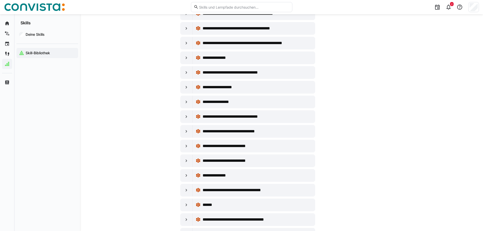
scroll to position [1776, 0]
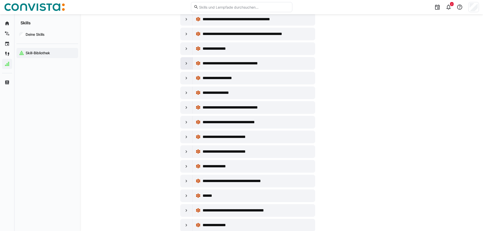
click at [190, 63] on div at bounding box center [187, 63] width 12 height 12
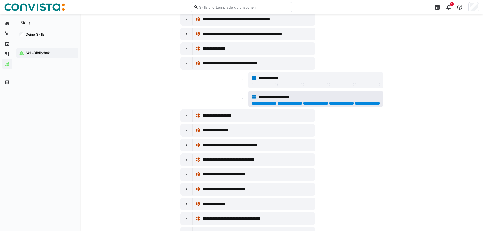
click at [369, 103] on div at bounding box center [367, 103] width 25 height 3
click at [319, 102] on div at bounding box center [315, 103] width 25 height 3
click at [283, 103] on div at bounding box center [290, 103] width 25 height 3
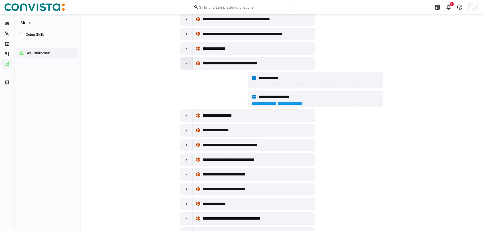
click at [189, 66] on div at bounding box center [187, 63] width 12 height 12
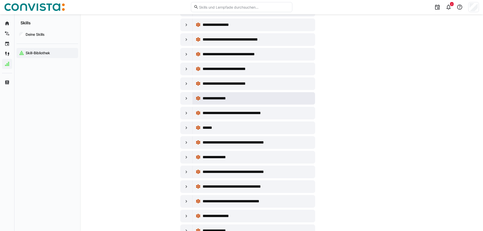
scroll to position [1852, 0]
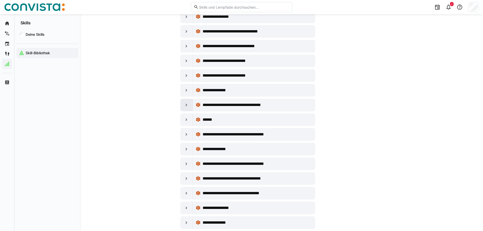
click at [188, 105] on eds-icon at bounding box center [186, 104] width 5 height 5
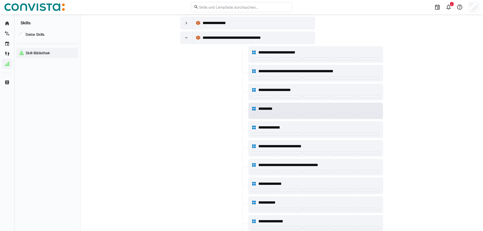
scroll to position [1928, 0]
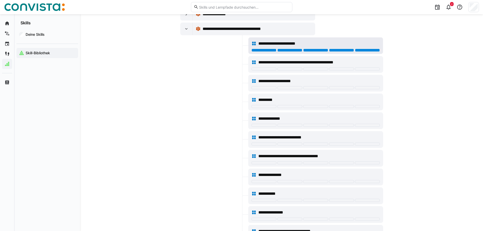
click at [361, 51] on div at bounding box center [367, 50] width 25 height 3
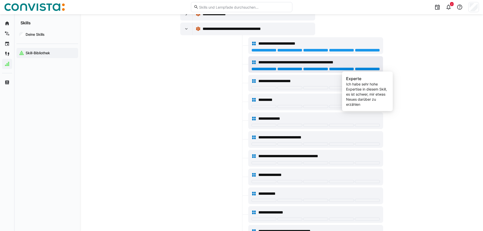
click at [363, 68] on div at bounding box center [367, 68] width 25 height 3
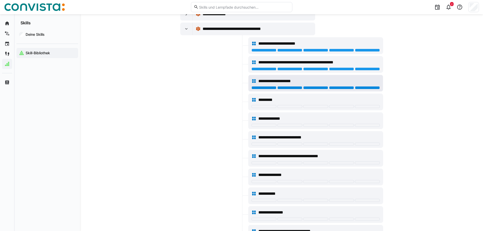
click at [360, 87] on div at bounding box center [367, 87] width 25 height 3
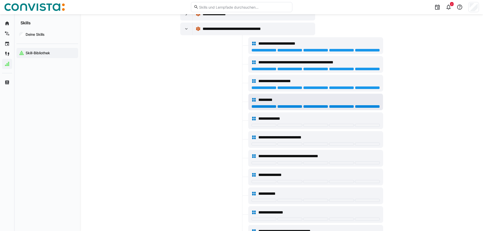
click at [361, 105] on div at bounding box center [367, 106] width 25 height 3
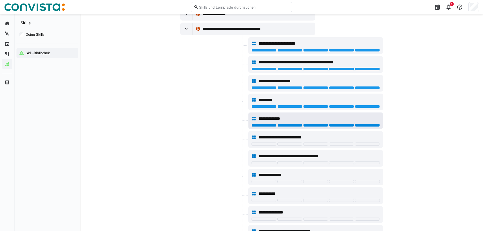
click at [366, 125] on div at bounding box center [367, 125] width 25 height 3
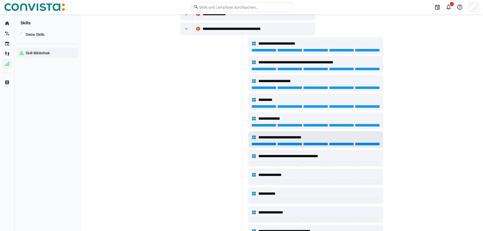
click at [368, 144] on div at bounding box center [367, 144] width 25 height 3
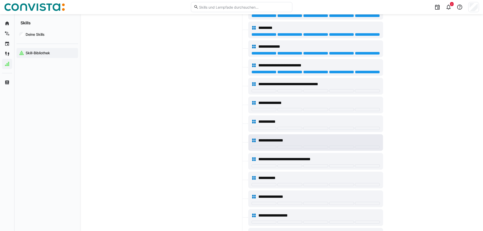
scroll to position [2029, 0]
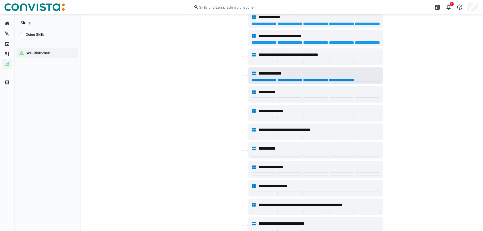
click at [348, 79] on div at bounding box center [341, 80] width 25 height 3
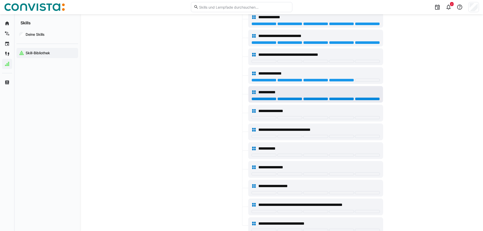
click at [362, 99] on div at bounding box center [367, 98] width 25 height 3
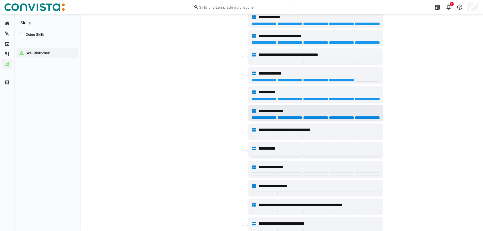
click at [360, 117] on div at bounding box center [367, 117] width 25 height 3
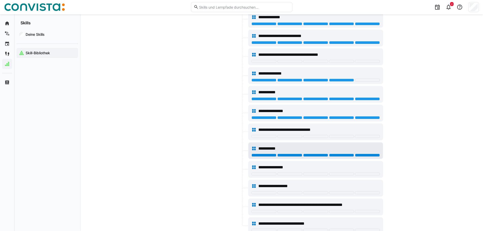
click at [365, 155] on div at bounding box center [367, 155] width 25 height 3
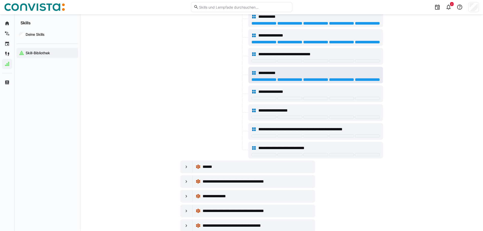
scroll to position [2105, 0]
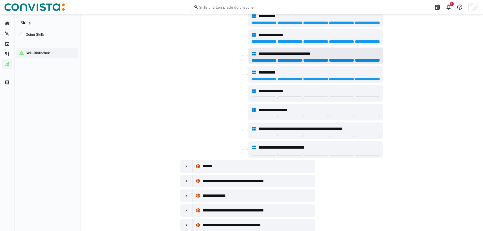
click at [361, 61] on div at bounding box center [367, 60] width 25 height 3
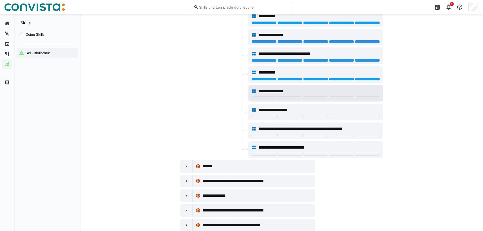
click at [367, 98] on div at bounding box center [367, 97] width 25 height 3
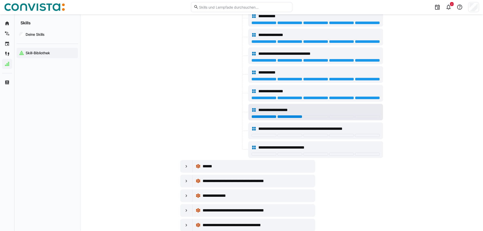
click at [296, 116] on div at bounding box center [290, 116] width 25 height 3
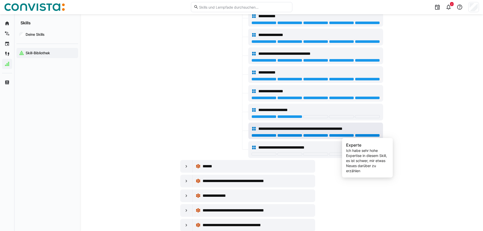
click at [370, 134] on div at bounding box center [367, 135] width 25 height 3
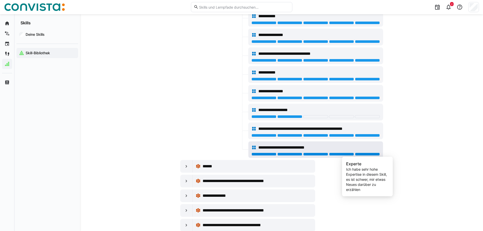
click at [362, 153] on div at bounding box center [367, 154] width 25 height 3
click at [262, 153] on div at bounding box center [264, 154] width 25 height 3
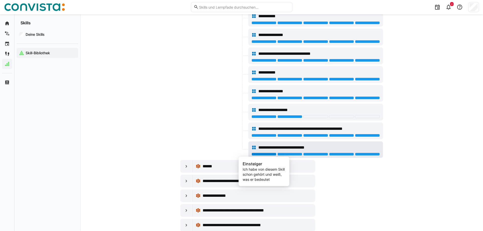
click at [264, 153] on div at bounding box center [264, 154] width 25 height 3
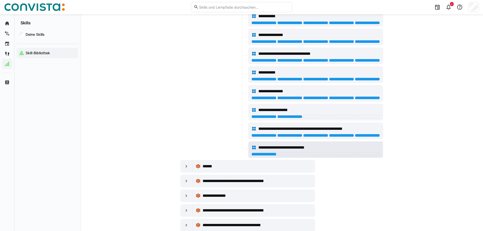
click at [263, 152] on div "**********" at bounding box center [316, 148] width 128 height 10
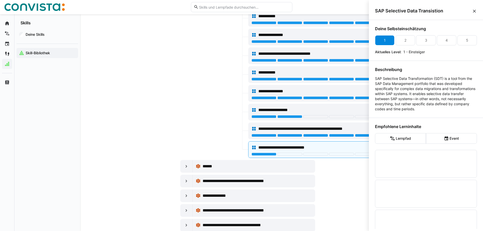
click at [383, 39] on div "1" at bounding box center [385, 40] width 20 height 10
click at [475, 10] on eds-icon at bounding box center [474, 11] width 5 height 5
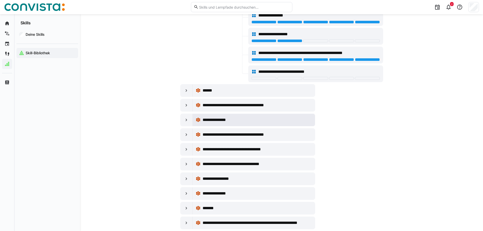
scroll to position [2182, 0]
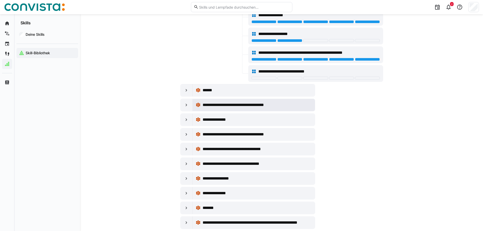
click at [254, 102] on span "**********" at bounding box center [242, 105] width 79 height 6
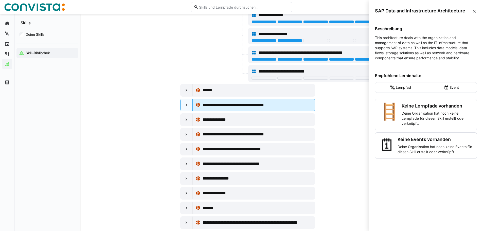
drag, startPoint x: 253, startPoint y: 103, endPoint x: 248, endPoint y: 107, distance: 6.4
click at [253, 103] on span "**********" at bounding box center [242, 105] width 79 height 6
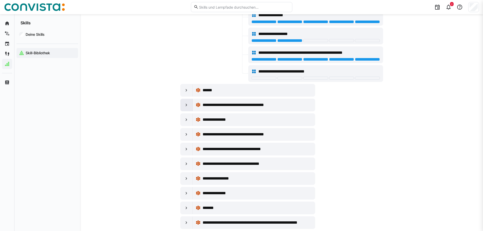
scroll to position [2182, 0]
click at [189, 106] on div at bounding box center [187, 105] width 12 height 12
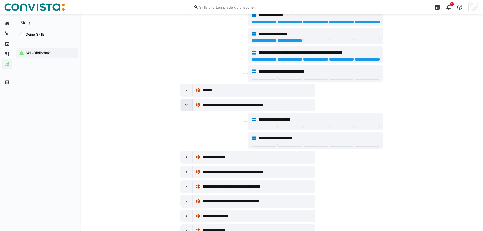
click at [189, 106] on eds-icon at bounding box center [186, 104] width 5 height 5
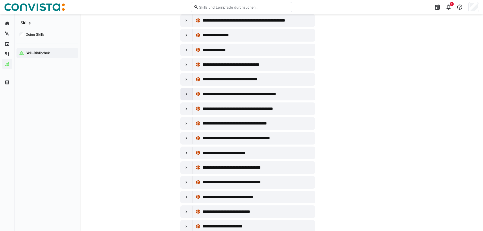
scroll to position [2461, 0]
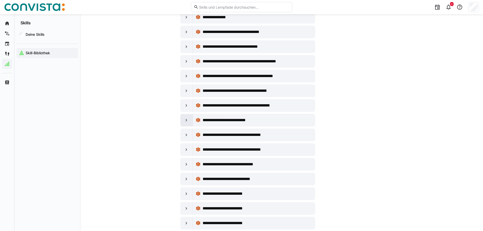
click at [188, 120] on eds-icon at bounding box center [186, 120] width 5 height 5
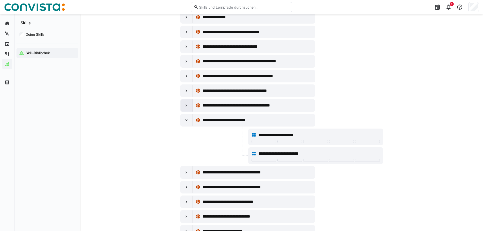
click at [188, 103] on eds-icon at bounding box center [186, 105] width 5 height 5
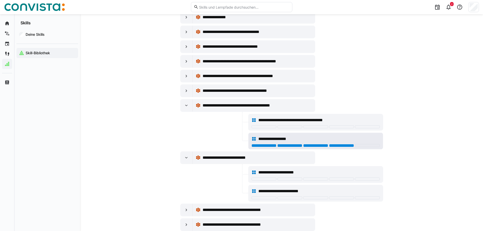
click at [343, 145] on div at bounding box center [341, 145] width 25 height 3
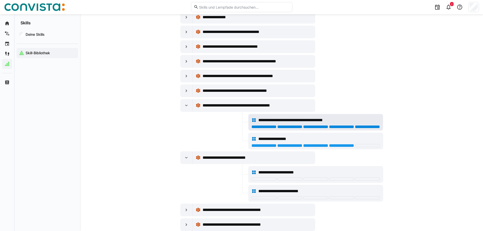
click at [360, 126] on div at bounding box center [367, 126] width 25 height 3
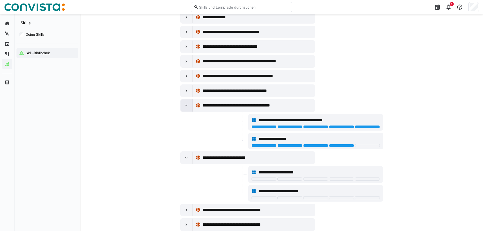
click at [186, 105] on eds-icon at bounding box center [186, 105] width 5 height 5
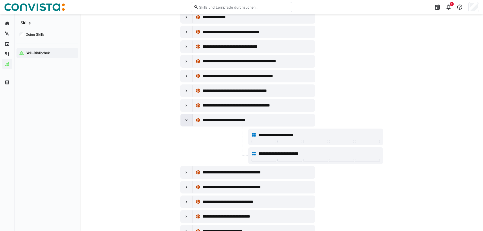
click at [186, 119] on eds-icon at bounding box center [186, 120] width 5 height 5
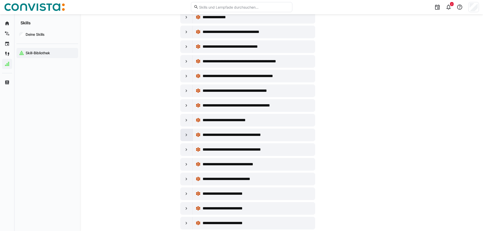
click at [186, 134] on eds-icon at bounding box center [186, 134] width 5 height 5
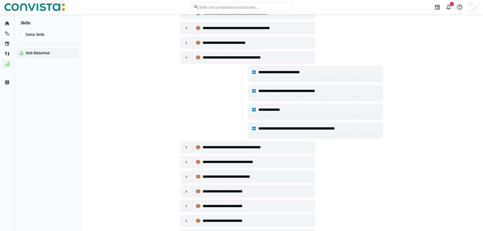
scroll to position [2537, 0]
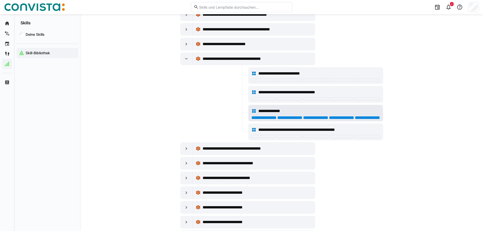
click at [372, 117] on div at bounding box center [367, 117] width 25 height 3
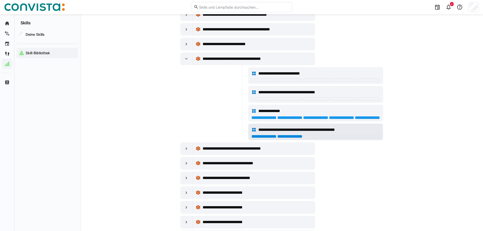
click at [296, 135] on div at bounding box center [290, 136] width 25 height 3
click at [189, 59] on div at bounding box center [187, 59] width 12 height 12
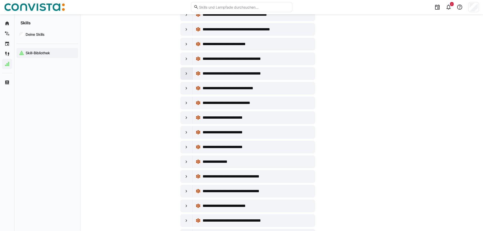
click at [188, 74] on eds-icon at bounding box center [186, 73] width 5 height 5
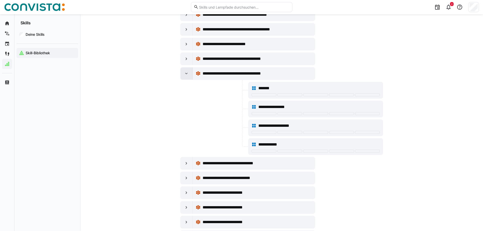
click at [188, 74] on eds-icon at bounding box center [186, 73] width 5 height 5
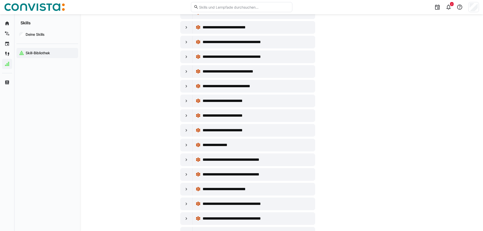
scroll to position [2562, 0]
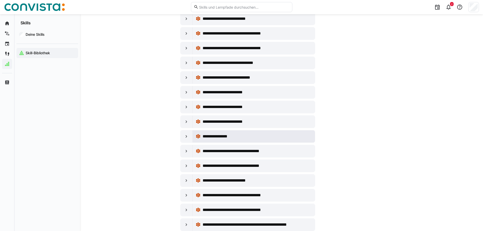
click at [229, 136] on span "**********" at bounding box center [221, 136] width 37 height 6
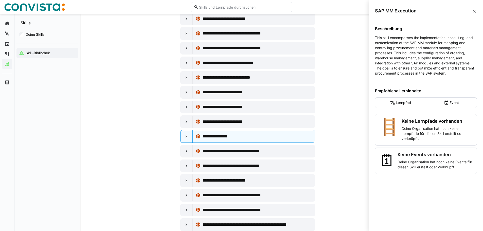
click at [425, 194] on div "Beschreibung This skill encompasses the implementation, consulting, and customi…" at bounding box center [426, 124] width 114 height 209
click at [474, 11] on eds-icon at bounding box center [474, 11] width 5 height 5
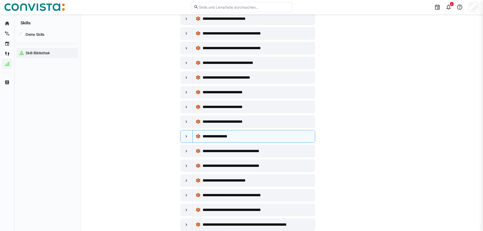
scroll to position [2562, 0]
